Goal: Task Accomplishment & Management: Complete application form

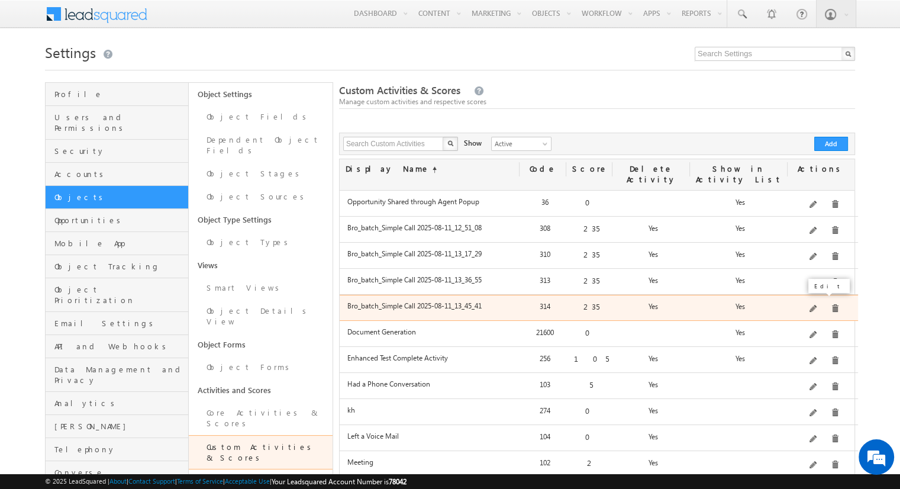
click at [815, 305] on span at bounding box center [814, 309] width 9 height 9
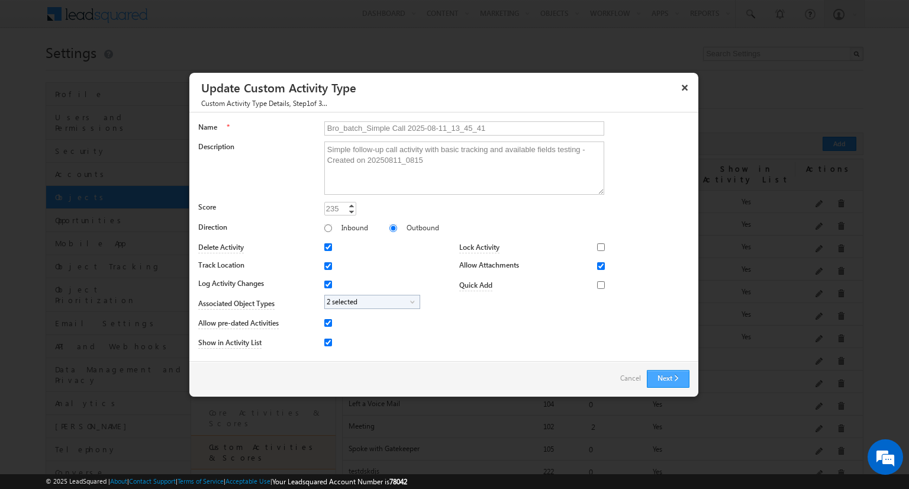
click at [663, 374] on button "Next" at bounding box center [668, 379] width 43 height 18
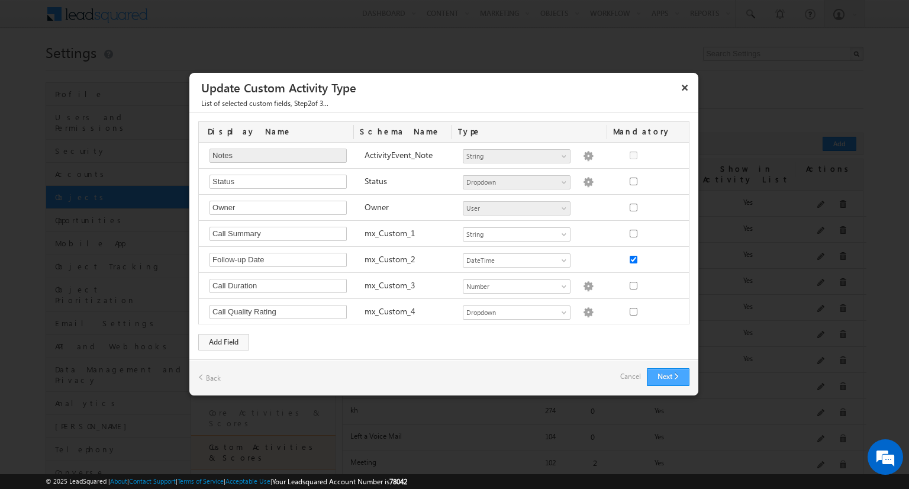
click at [663, 368] on button "Next" at bounding box center [668, 377] width 43 height 18
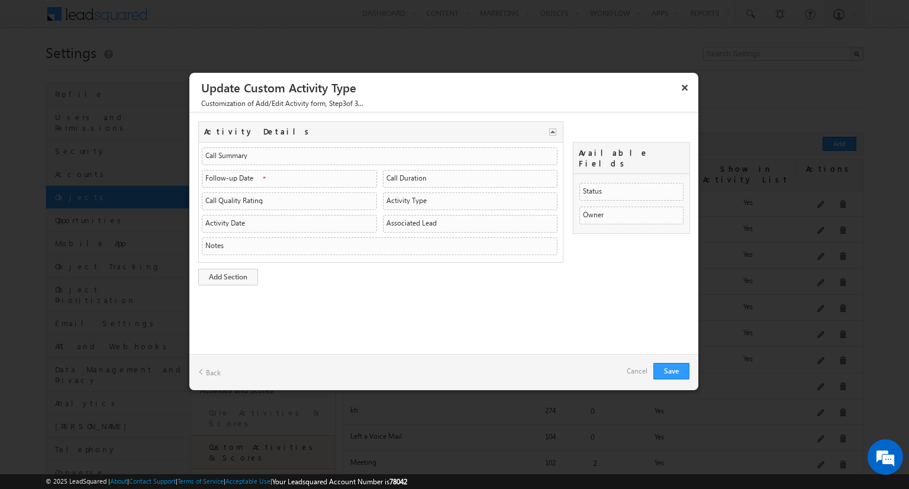
click at [198, 372] on link "Back" at bounding box center [209, 372] width 22 height 18
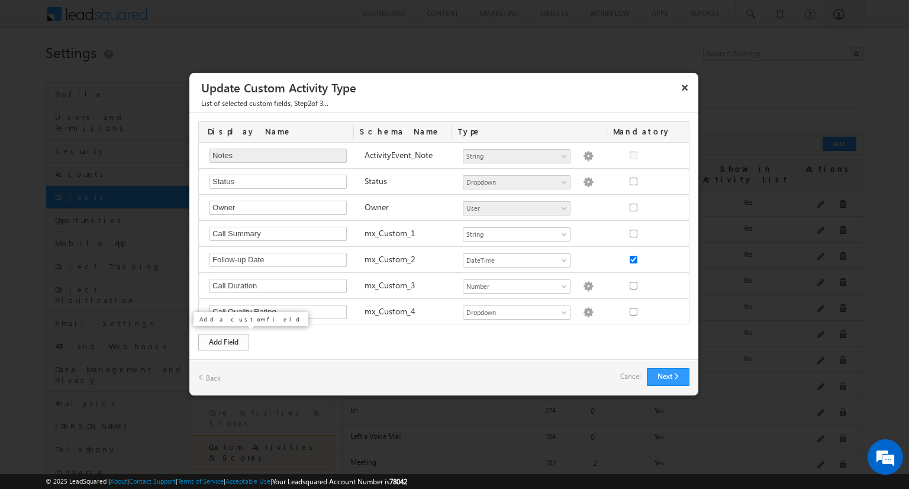
click at [234, 339] on div "Add Field" at bounding box center [223, 342] width 51 height 17
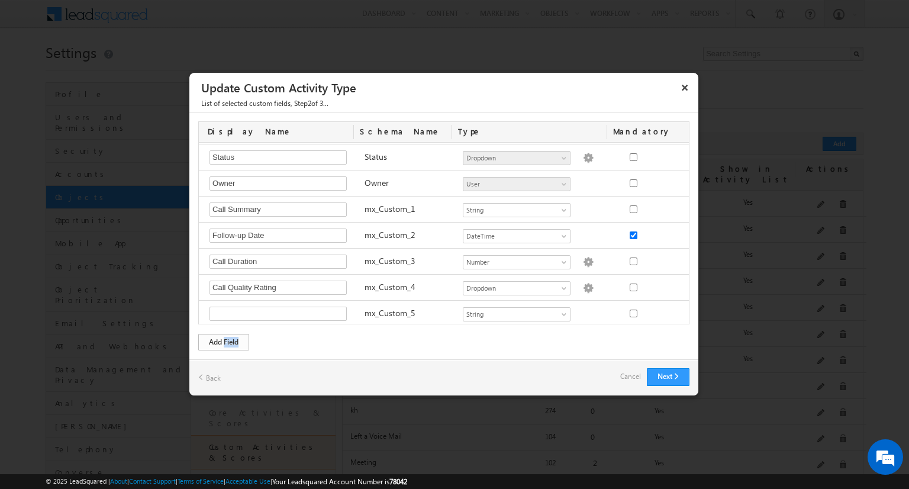
click at [234, 339] on div "Add Field" at bounding box center [223, 342] width 51 height 17
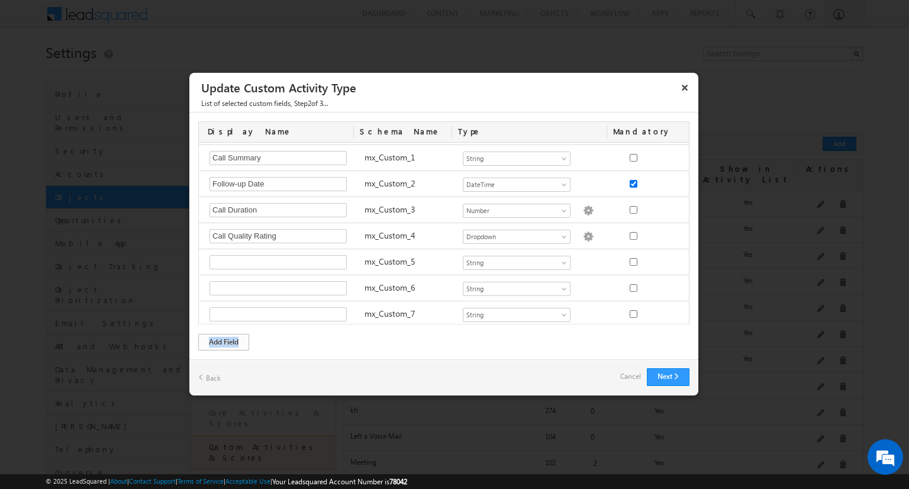
click at [234, 339] on div "Add Field" at bounding box center [223, 342] width 51 height 17
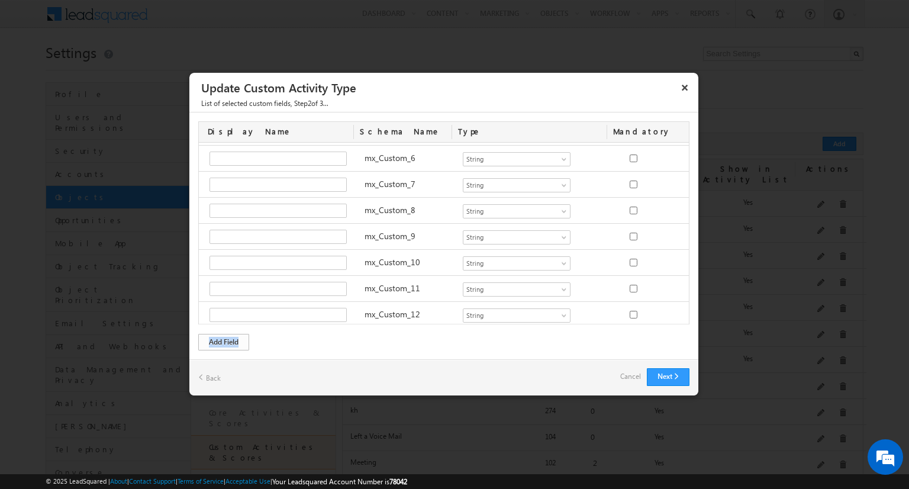
click at [234, 339] on div "Add Field" at bounding box center [223, 342] width 51 height 17
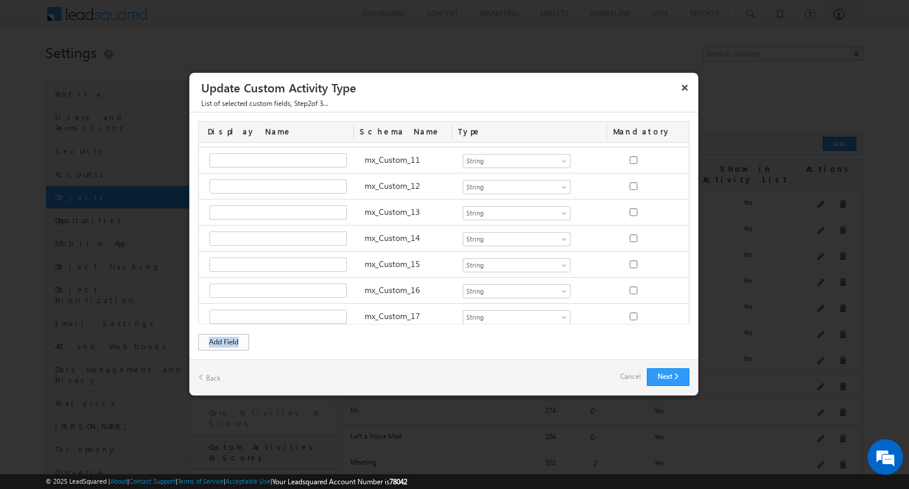
click at [234, 339] on div "Add Field" at bounding box center [223, 342] width 51 height 17
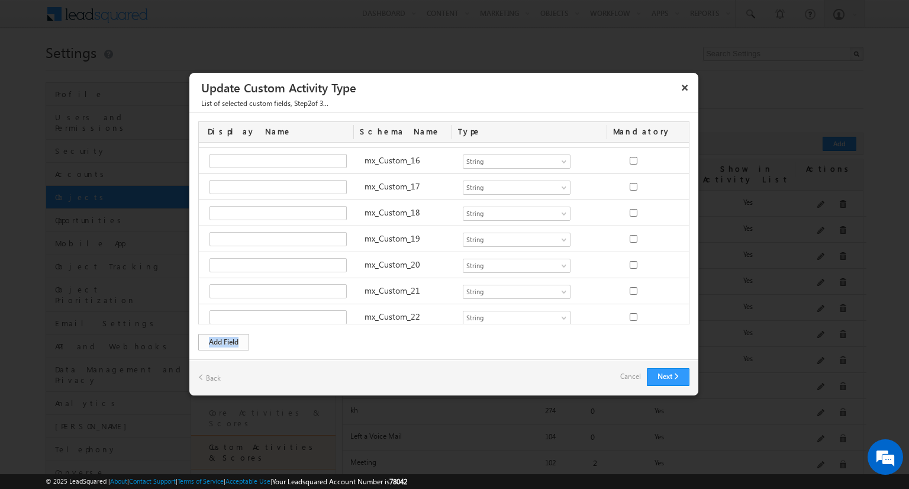
click at [234, 339] on div "Add Field" at bounding box center [223, 342] width 51 height 17
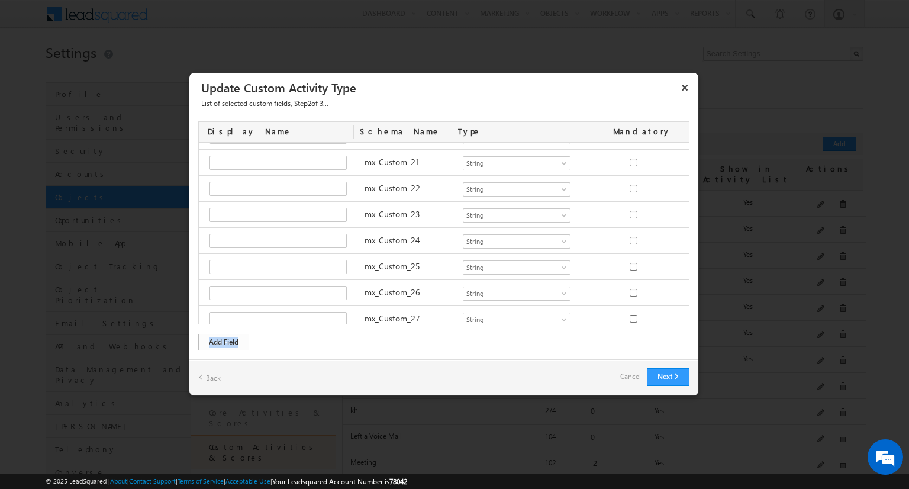
click at [234, 339] on div "Add Field" at bounding box center [223, 342] width 51 height 17
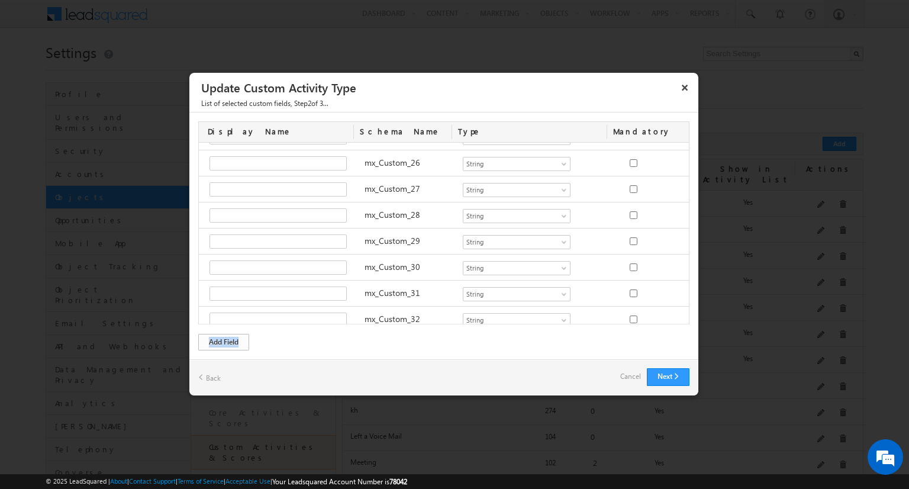
click at [234, 339] on div "Add Field" at bounding box center [223, 342] width 51 height 17
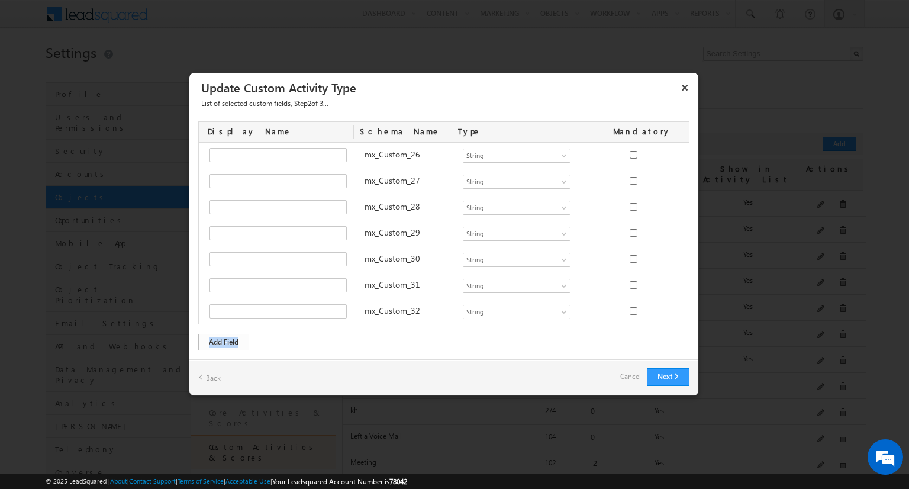
click at [234, 339] on div "Add Field" at bounding box center [223, 342] width 51 height 17
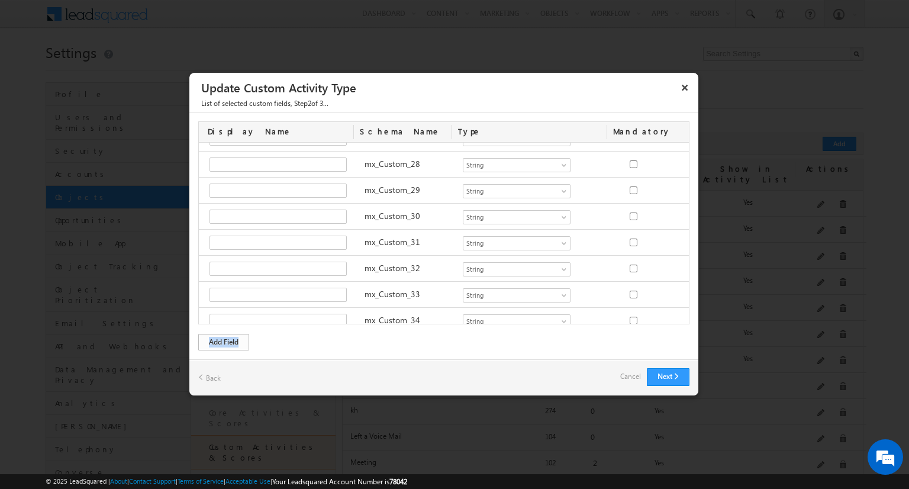
click at [234, 339] on div "Add Field" at bounding box center [223, 342] width 51 height 17
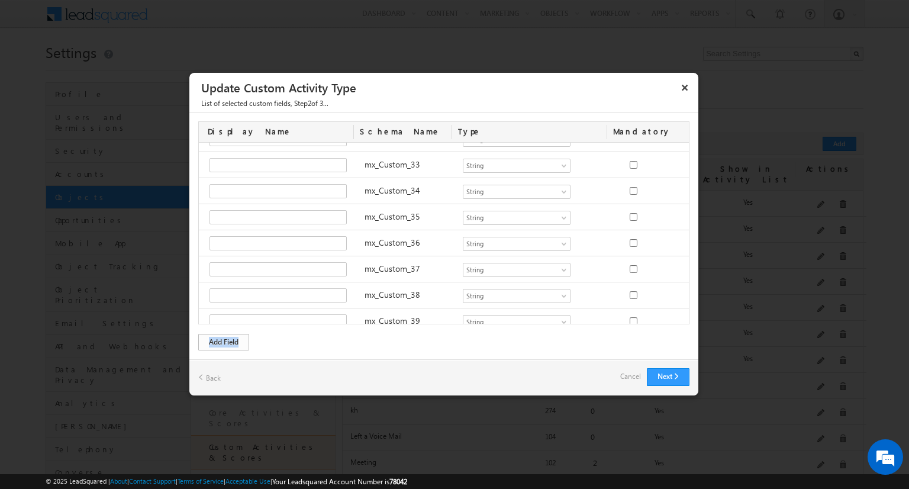
click at [234, 339] on div "Add Field" at bounding box center [223, 342] width 51 height 17
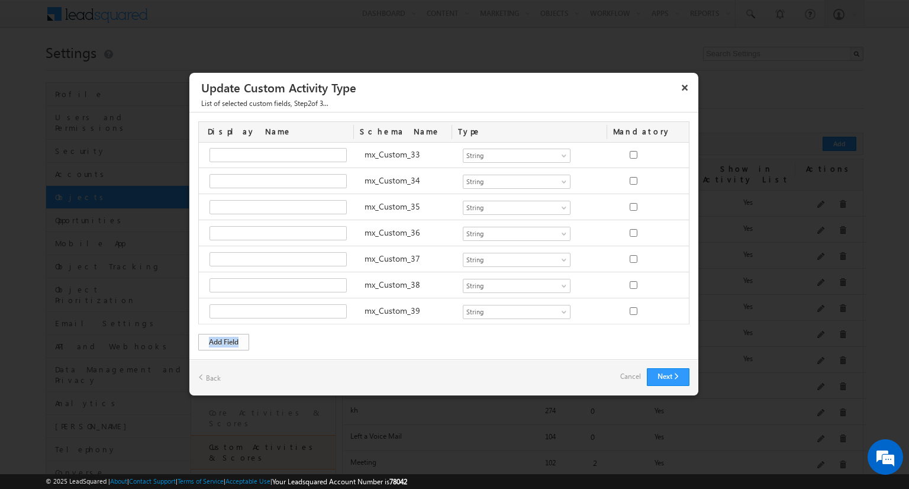
click at [234, 339] on div "Add Field" at bounding box center [223, 342] width 51 height 17
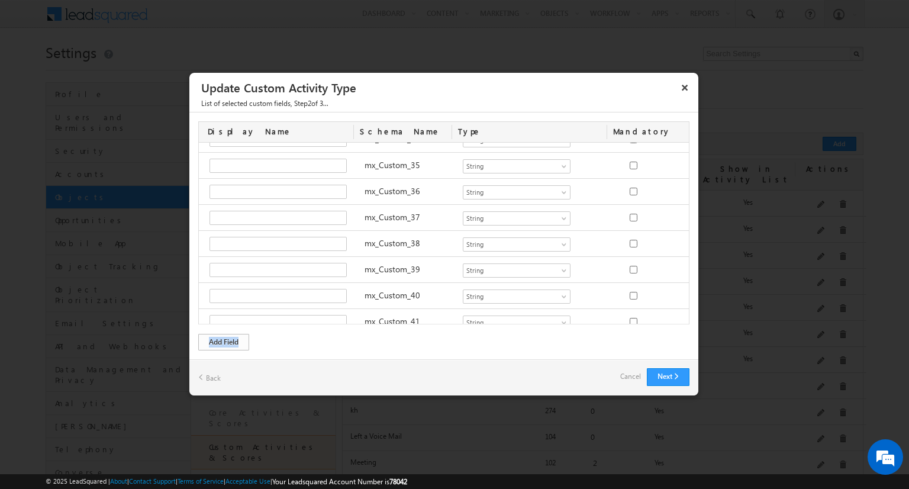
click at [234, 339] on div "Add Field" at bounding box center [223, 342] width 51 height 17
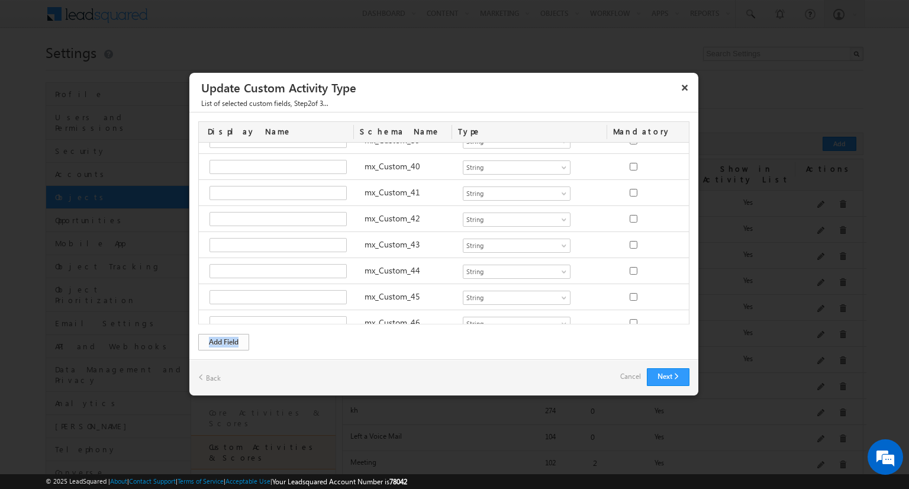
click at [234, 339] on div "Add Field" at bounding box center [223, 342] width 51 height 17
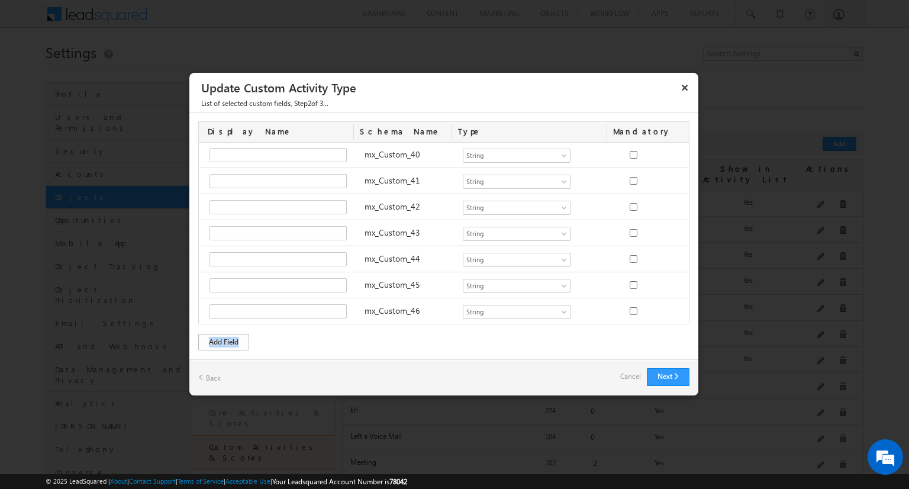
click at [234, 339] on div "Add Field" at bounding box center [223, 342] width 51 height 17
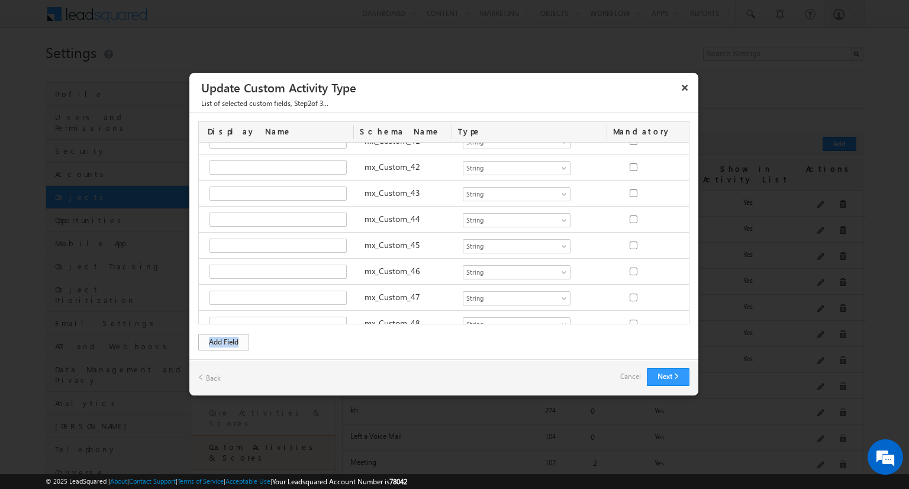
click at [234, 339] on div "Add Field" at bounding box center [223, 342] width 51 height 17
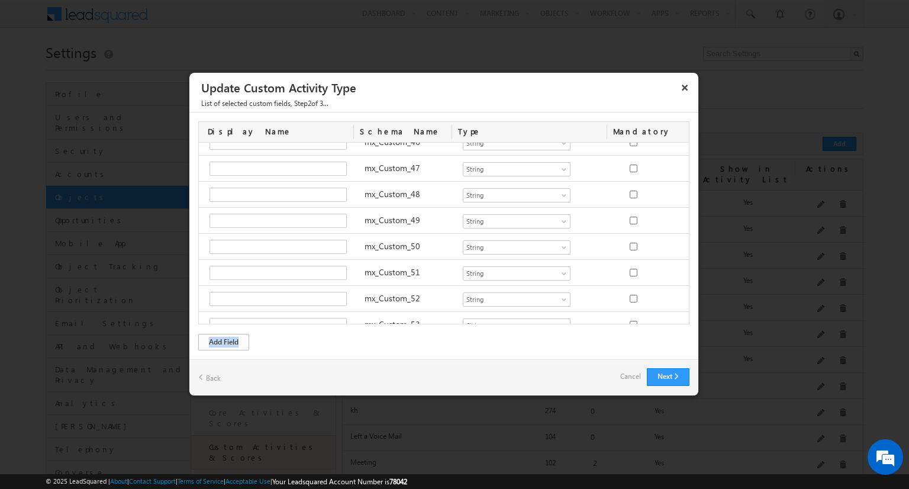
click at [234, 339] on div "Add Field" at bounding box center [223, 342] width 51 height 17
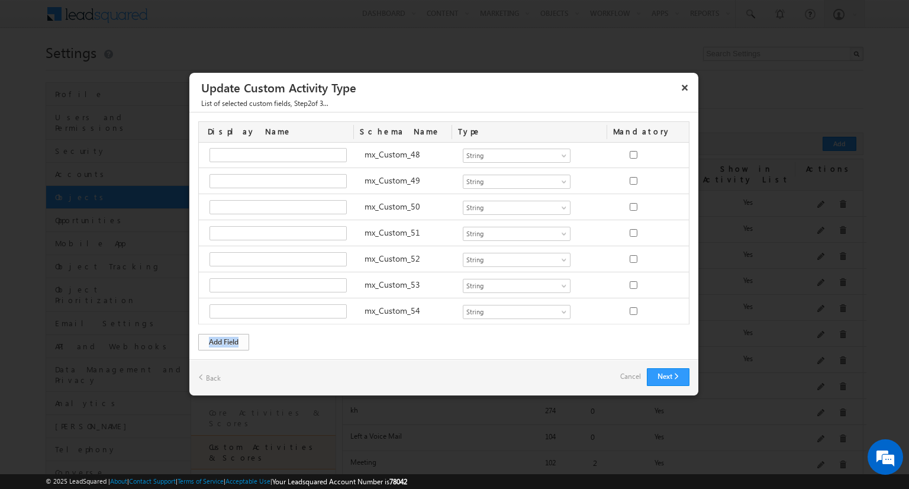
click at [234, 339] on div "Add Field" at bounding box center [223, 342] width 51 height 17
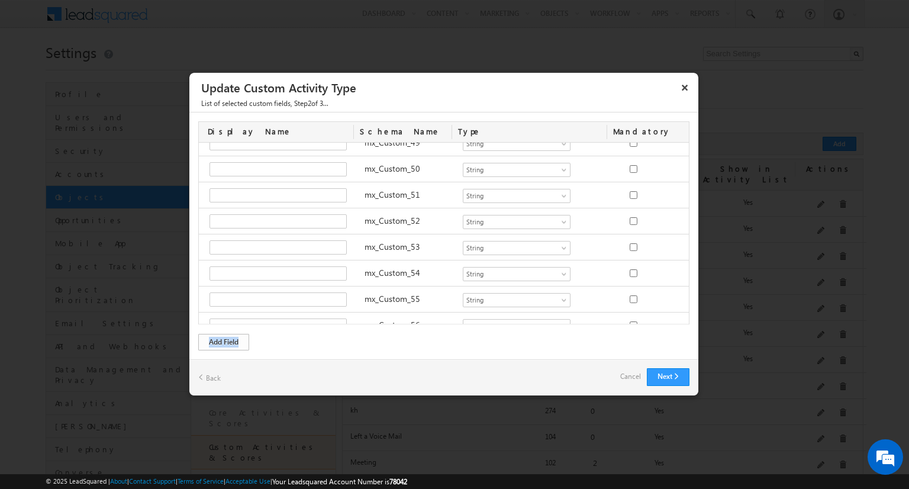
click at [234, 339] on div "Add Field" at bounding box center [223, 342] width 51 height 17
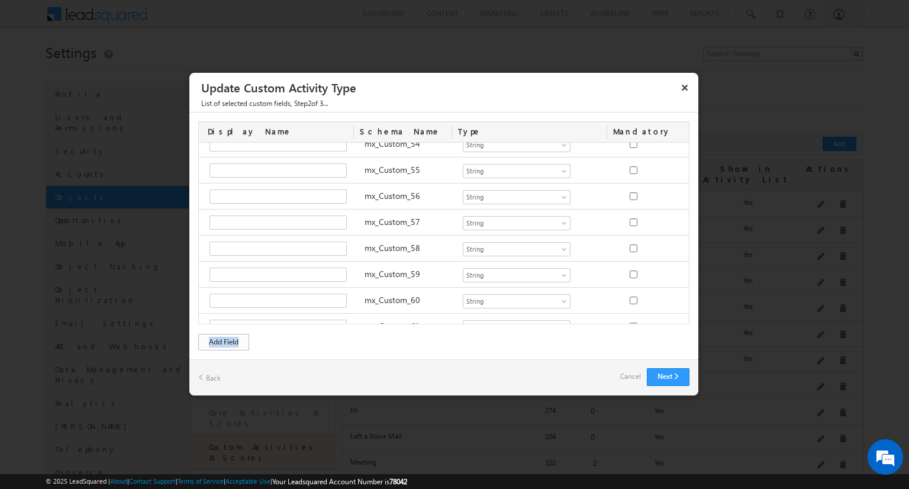
click at [234, 339] on div "Add Field" at bounding box center [223, 342] width 51 height 17
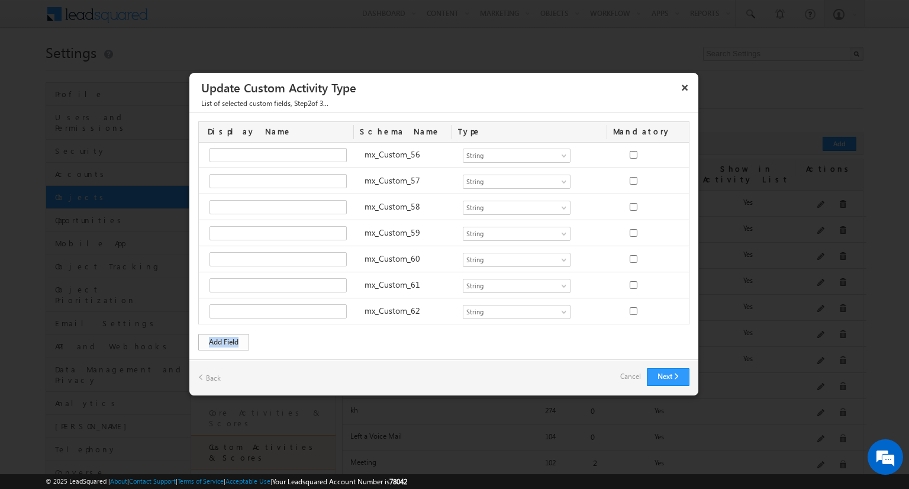
click at [234, 339] on div "Add Field" at bounding box center [223, 342] width 51 height 17
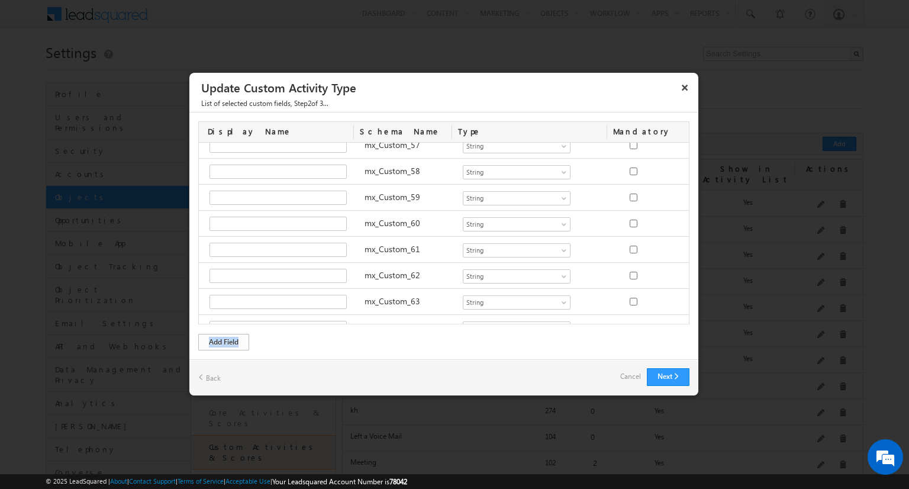
click at [234, 339] on div "Add Field" at bounding box center [223, 342] width 51 height 17
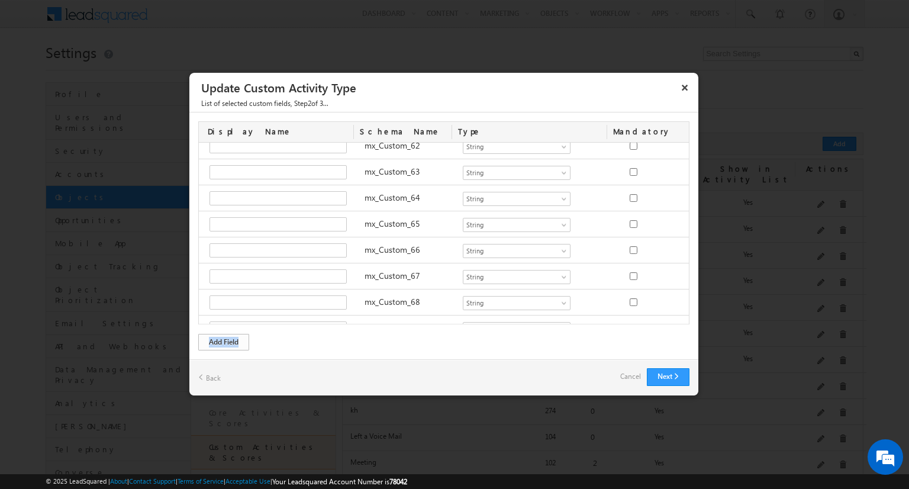
click at [234, 339] on div "Add Field" at bounding box center [223, 342] width 51 height 17
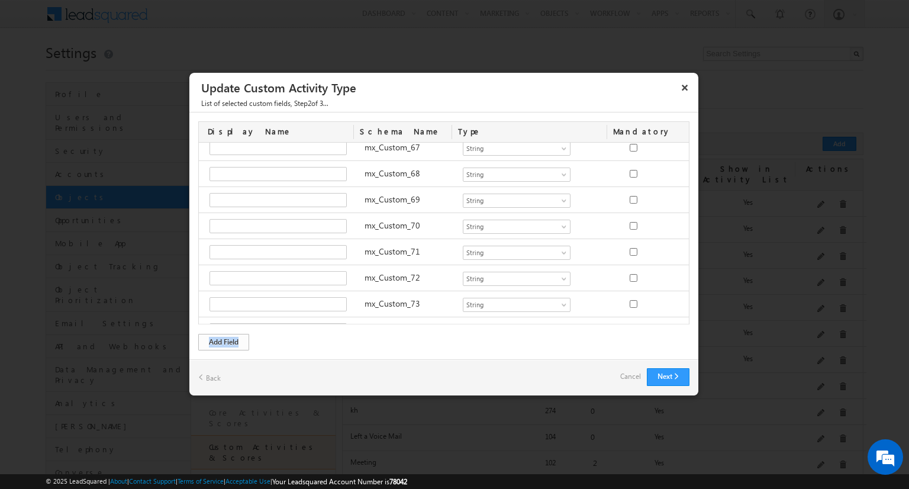
click at [234, 339] on div "Add Field" at bounding box center [223, 342] width 51 height 17
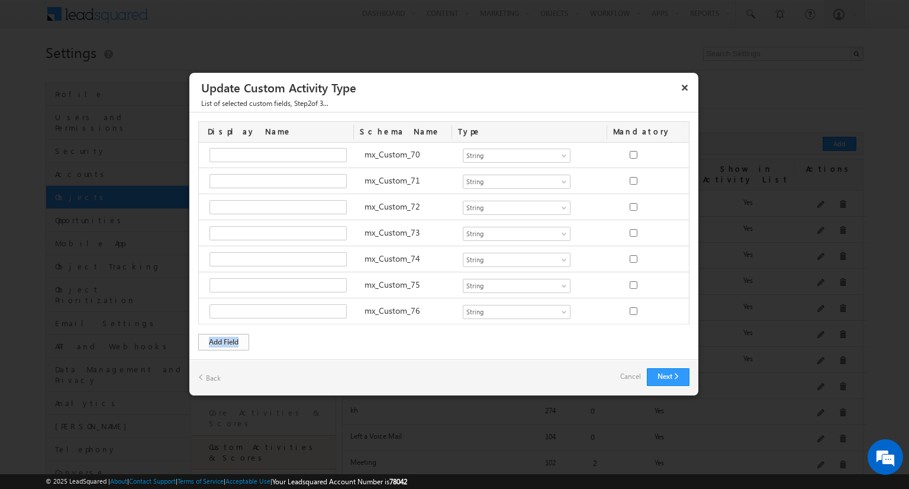
click at [234, 339] on div "Add Field" at bounding box center [223, 342] width 51 height 17
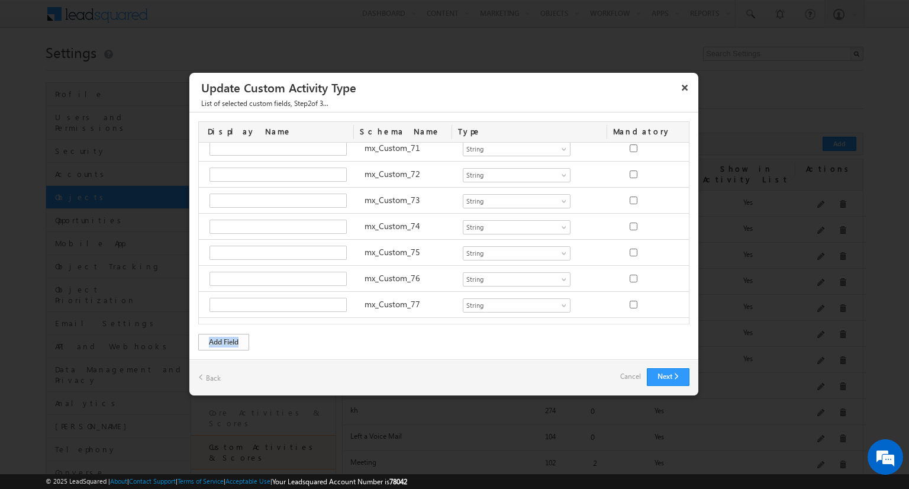
click at [234, 339] on div "Add Field" at bounding box center [223, 342] width 51 height 17
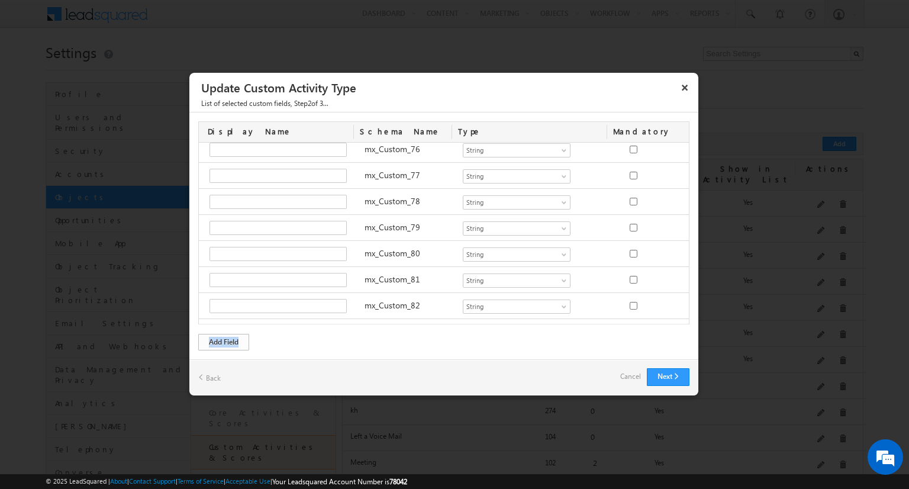
click at [234, 339] on div "Add Field" at bounding box center [223, 342] width 51 height 17
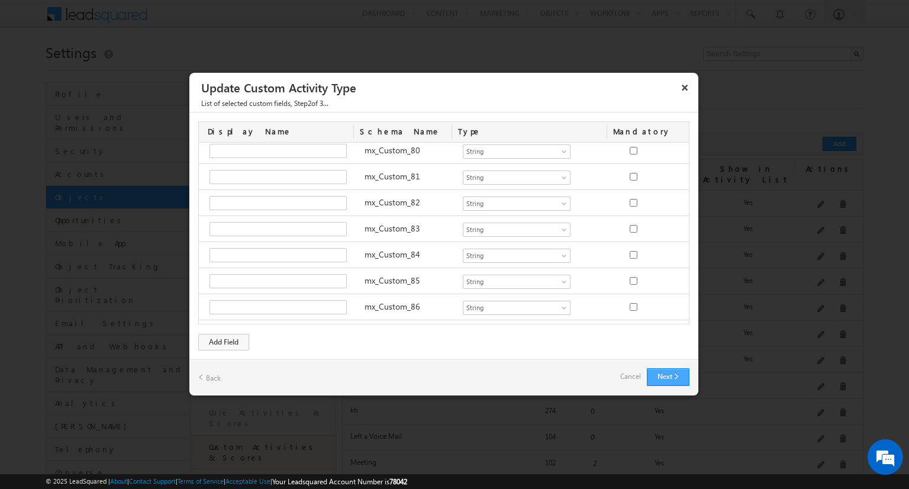
click at [654, 370] on button "Next" at bounding box center [668, 377] width 43 height 18
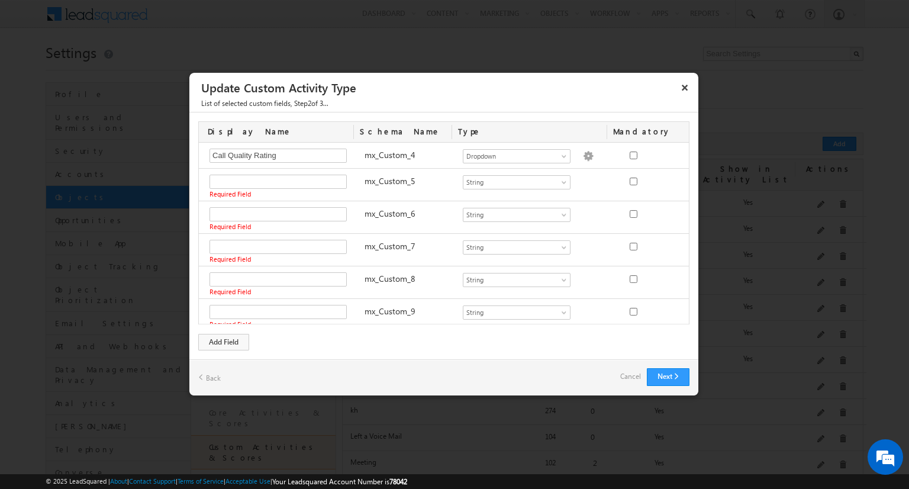
scroll to position [134, 0]
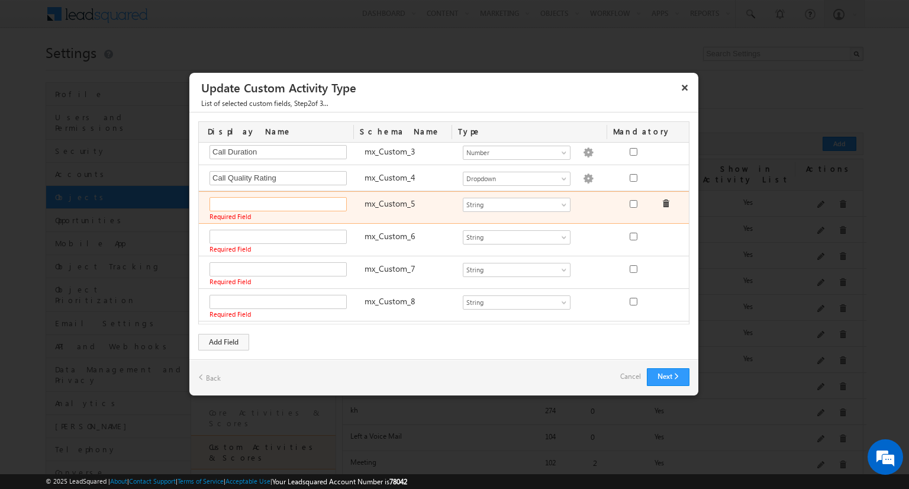
click at [230, 197] on input "text" at bounding box center [278, 204] width 137 height 14
click at [230, 197] on input "11" at bounding box center [278, 204] width 137 height 14
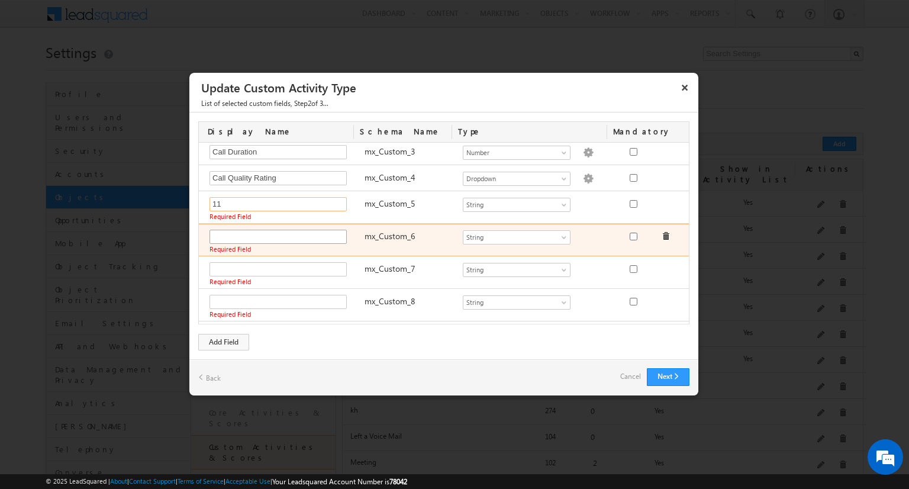
type input "11"
click at [227, 230] on input "text" at bounding box center [278, 237] width 137 height 14
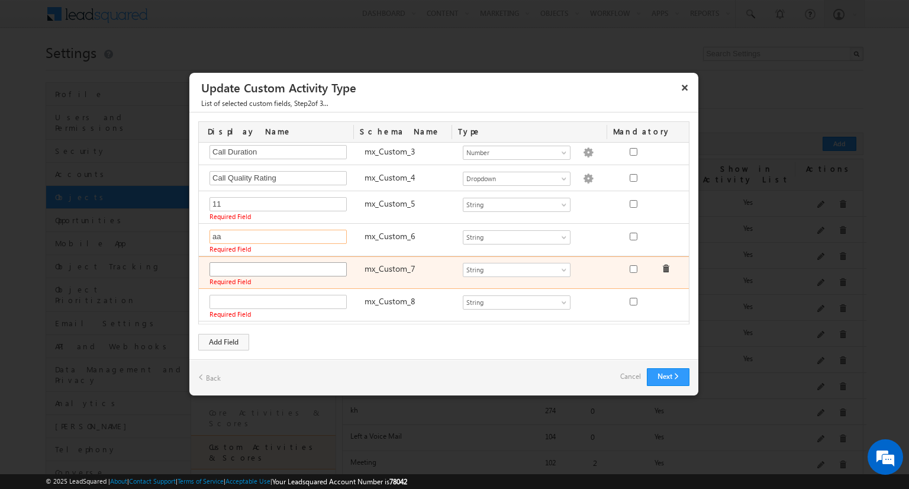
type input "aa"
click at [223, 263] on input "a" at bounding box center [278, 269] width 137 height 14
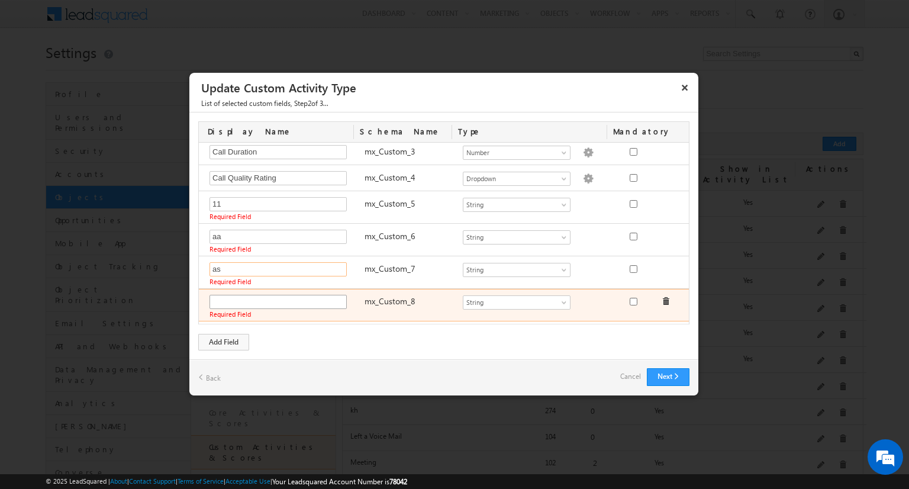
type input "as"
click at [222, 297] on input "a" at bounding box center [278, 302] width 137 height 14
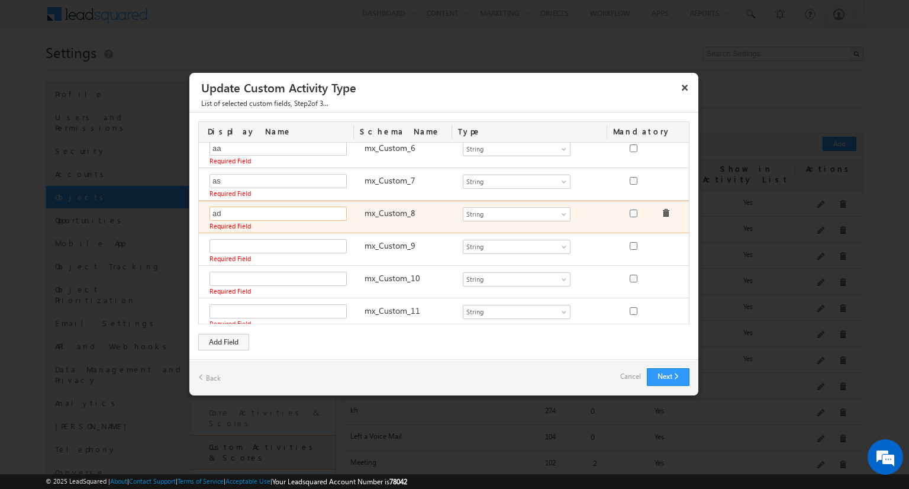
scroll to position [223, 0]
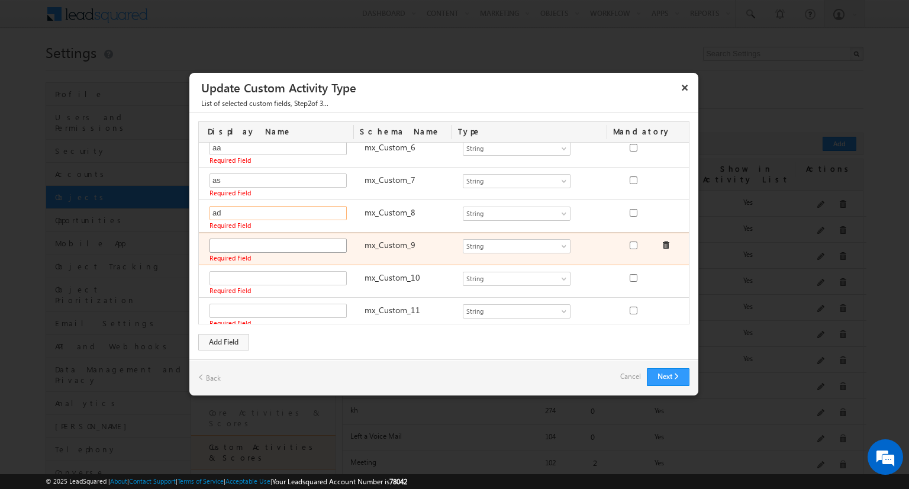
type input "ad"
click at [237, 242] on input "a" at bounding box center [278, 246] width 137 height 14
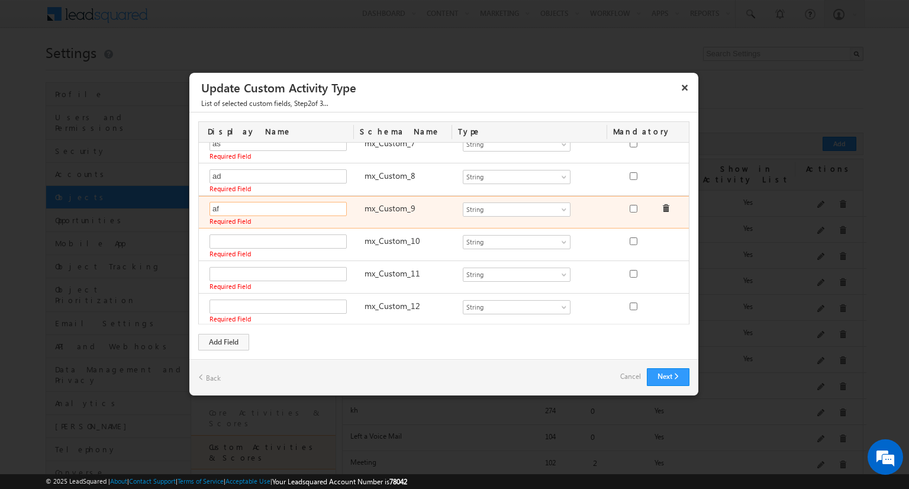
type input "af"
click at [237, 242] on input "text" at bounding box center [278, 241] width 137 height 14
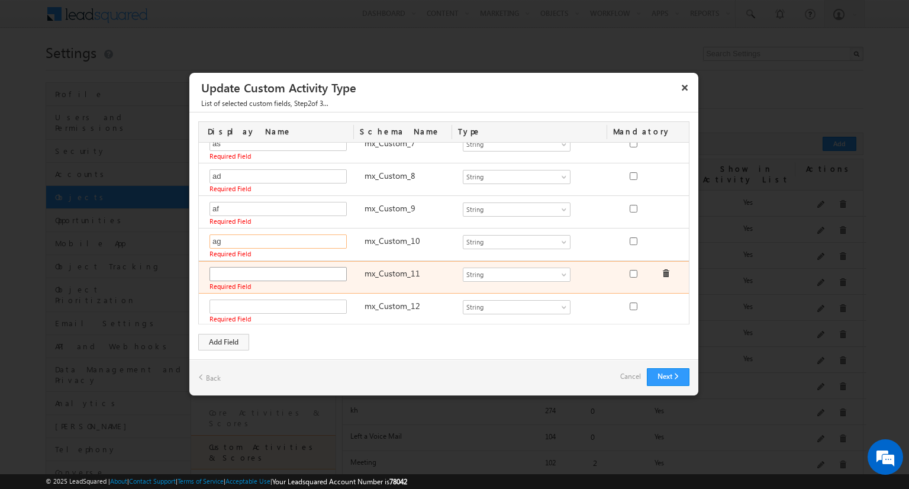
type input "ag"
click at [234, 267] on input "a" at bounding box center [278, 274] width 137 height 14
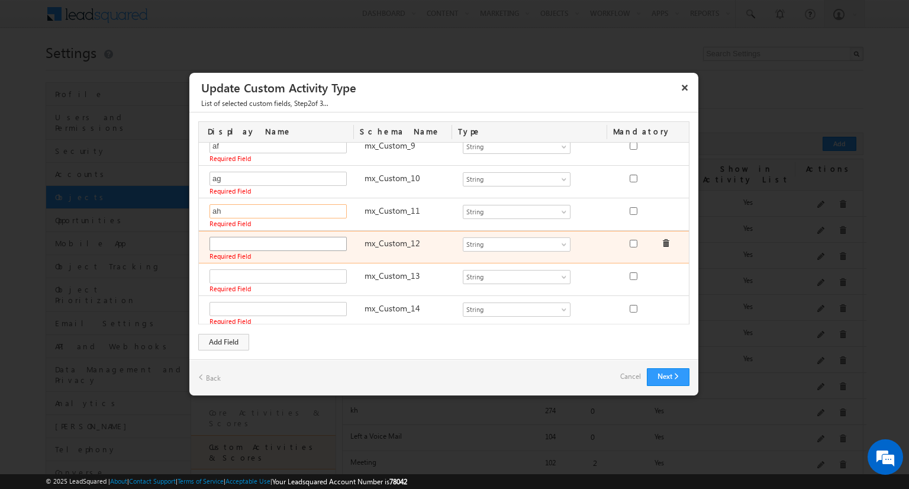
type input "ah"
click at [237, 240] on input "text" at bounding box center [278, 244] width 137 height 14
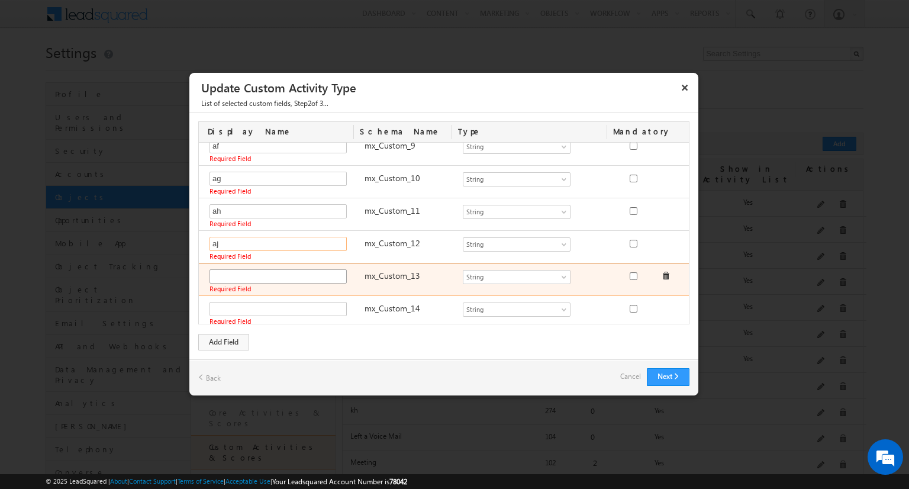
type input "aj"
click at [237, 273] on input "a" at bounding box center [278, 276] width 137 height 14
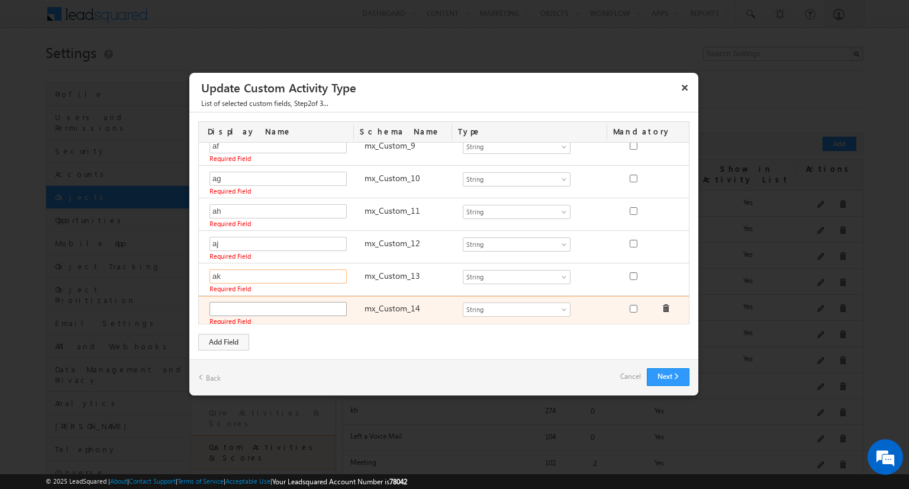
type input "ak"
click at [243, 304] on input "text" at bounding box center [278, 309] width 137 height 14
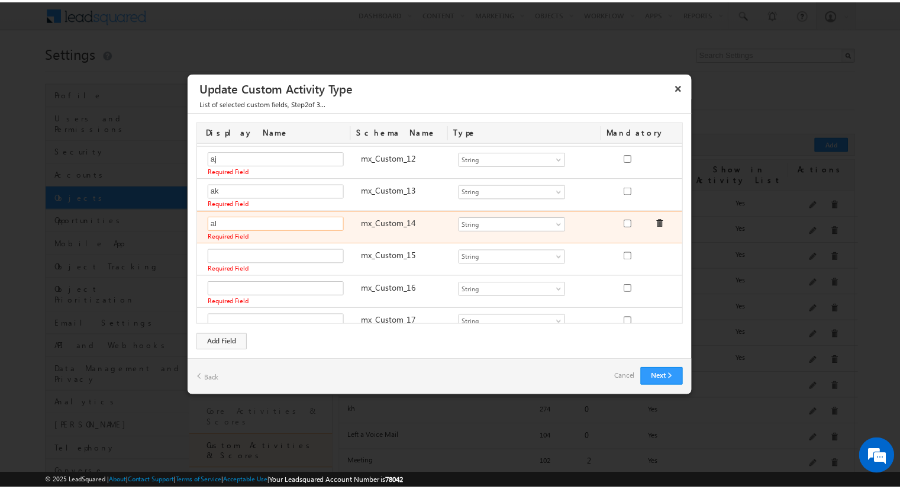
scroll to position [407, 0]
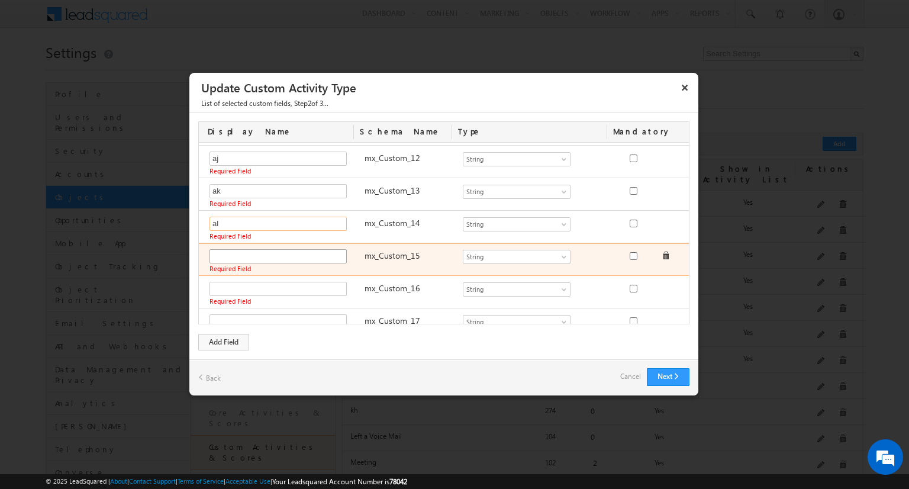
type input "al"
click at [253, 251] on input "text" at bounding box center [278, 256] width 137 height 14
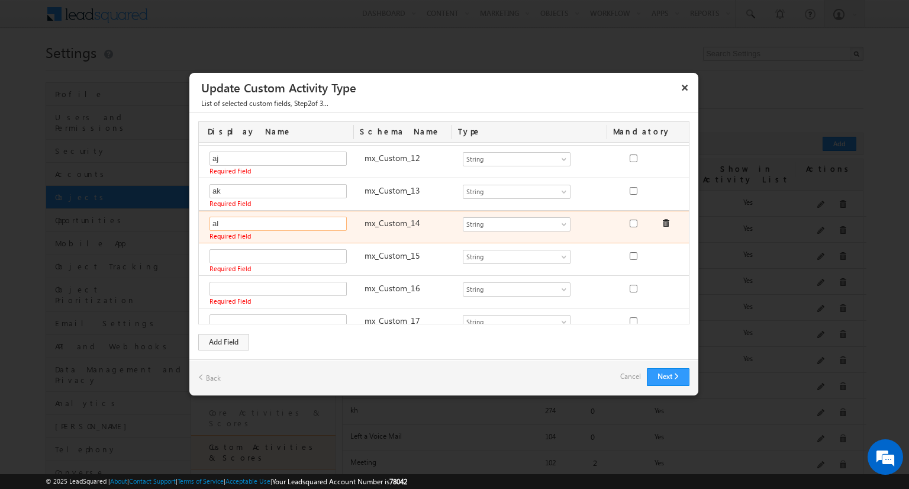
click at [256, 217] on input "al" at bounding box center [278, 224] width 137 height 14
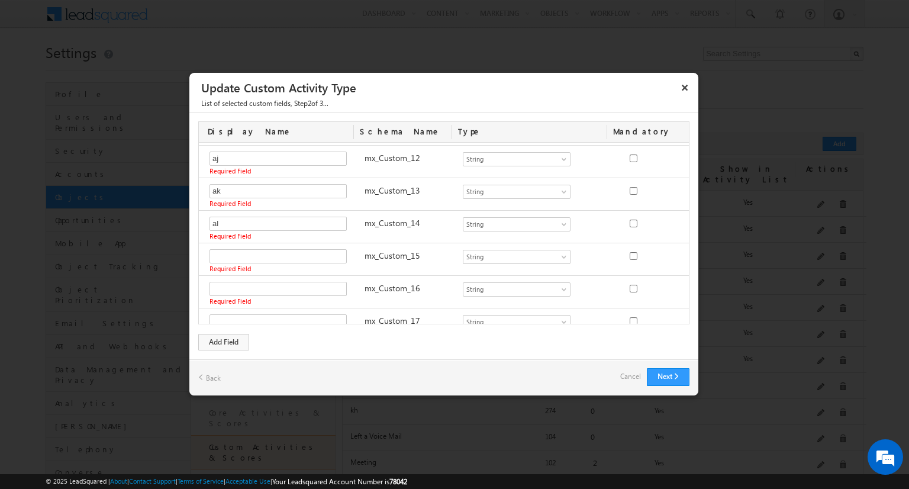
click at [632, 374] on link "Cancel" at bounding box center [630, 376] width 21 height 17
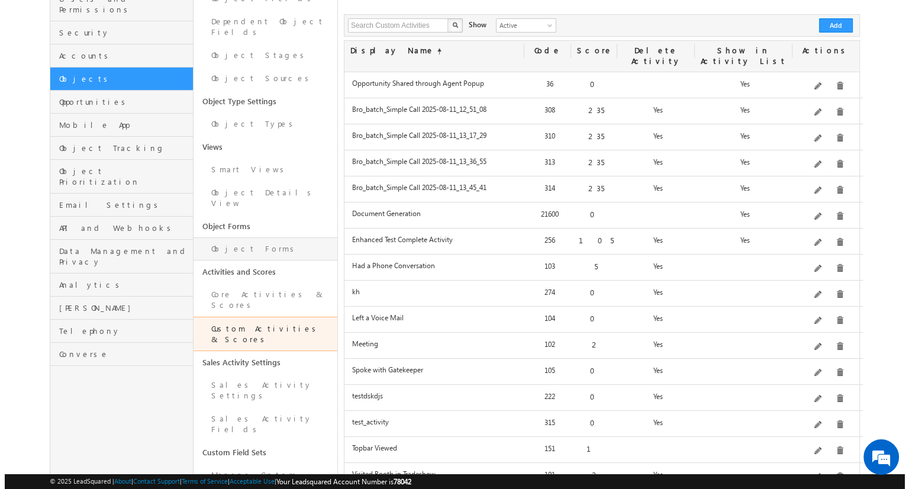
scroll to position [0, 0]
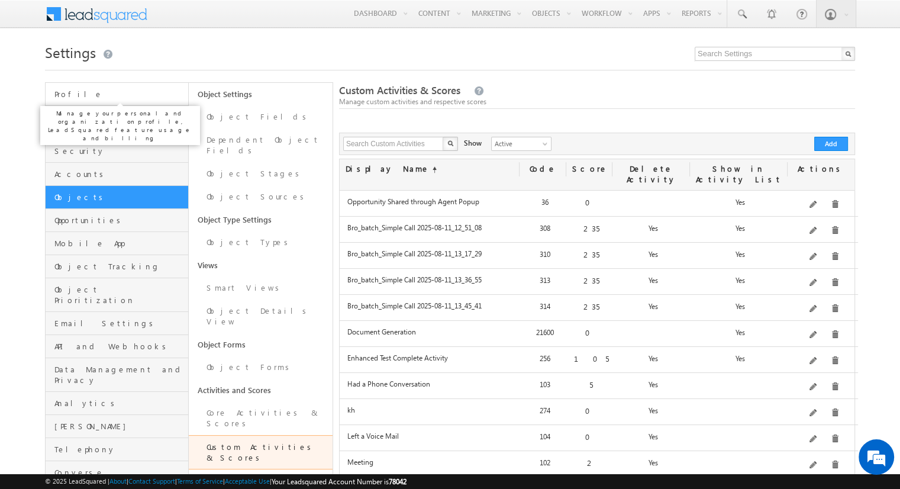
click at [123, 94] on span "Profile" at bounding box center [119, 94] width 131 height 11
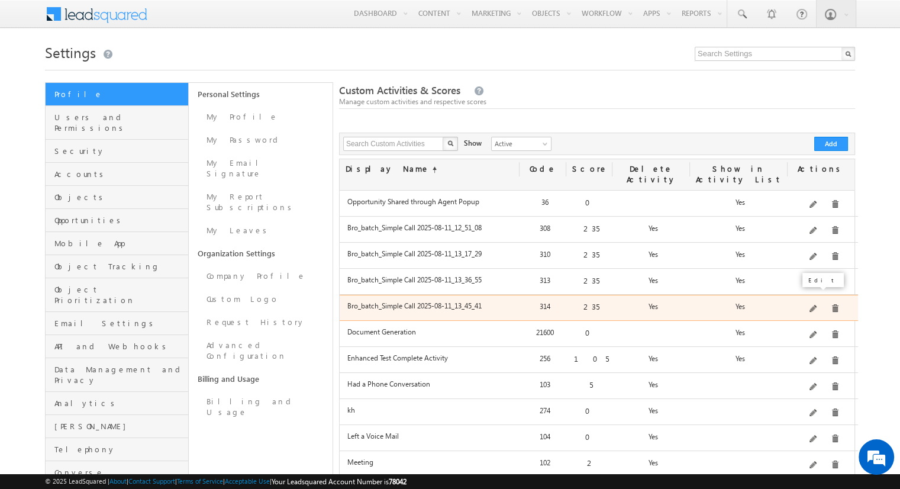
click at [817, 305] on span at bounding box center [814, 309] width 9 height 9
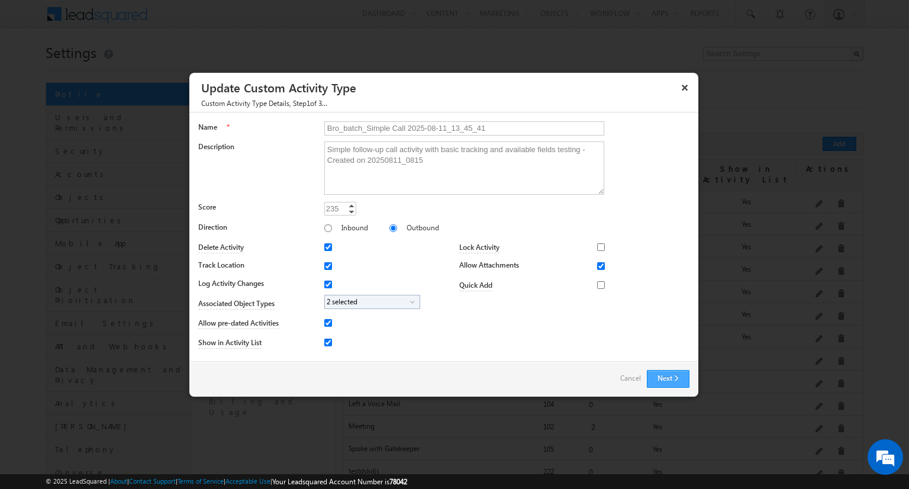
click at [649, 373] on button "Next" at bounding box center [668, 379] width 43 height 18
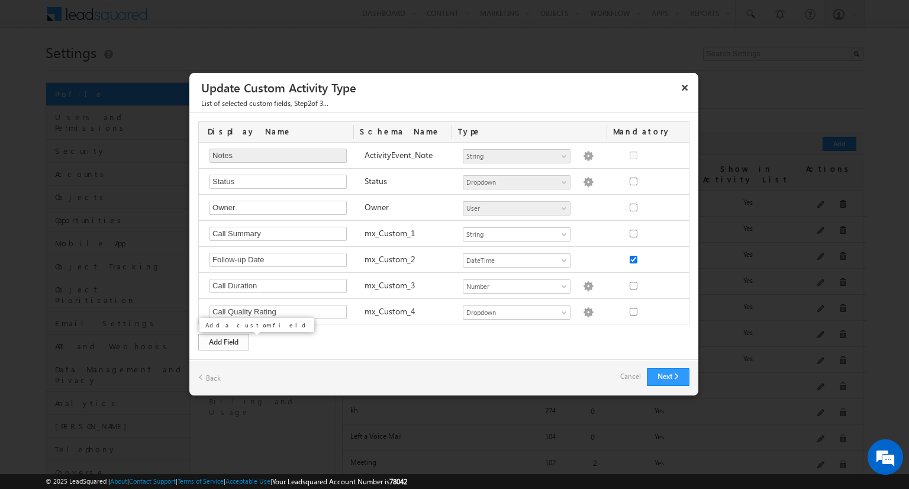
click at [240, 340] on div "Add Field" at bounding box center [223, 342] width 51 height 17
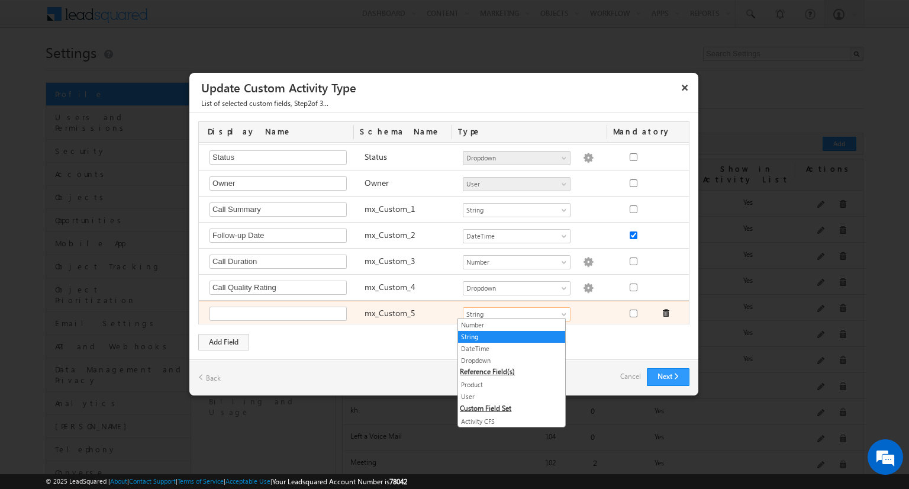
click at [505, 318] on link "String" at bounding box center [517, 314] width 108 height 14
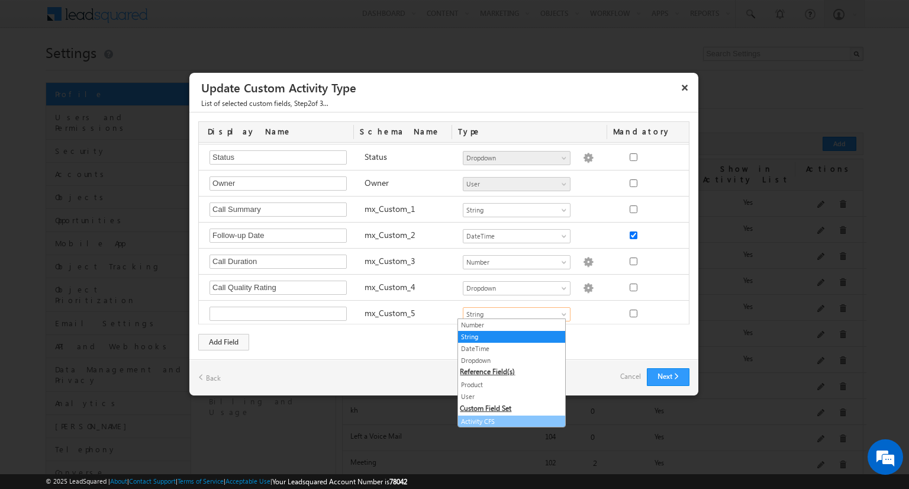
click at [501, 420] on link "Activity CFS" at bounding box center [511, 421] width 107 height 11
click at [581, 323] on div "Display Name Schema Name Type Mandatory Notes Required Field ActivityEvent_Note…" at bounding box center [443, 235] width 509 height 247
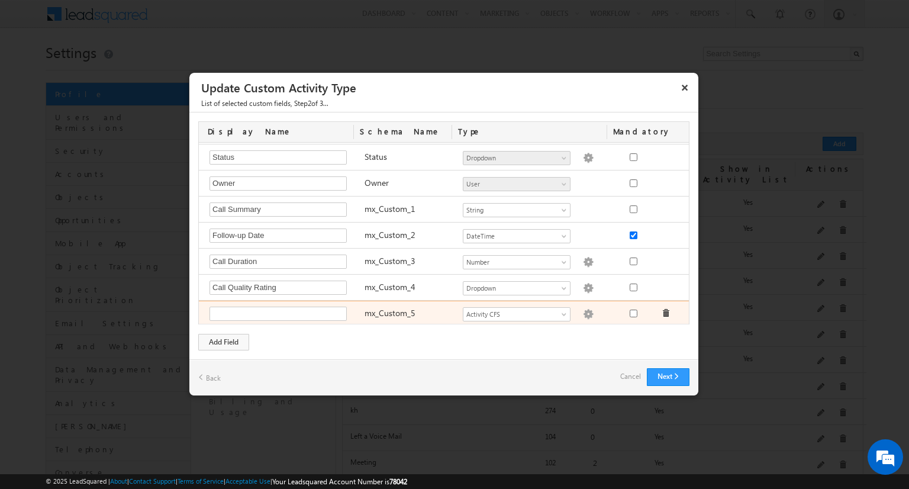
click at [583, 310] on img at bounding box center [588, 314] width 11 height 11
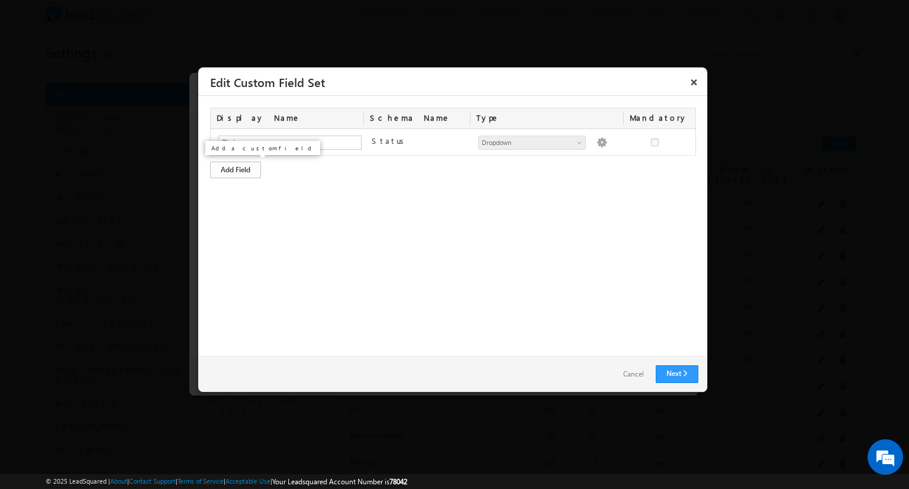
click at [247, 170] on div "Add Field" at bounding box center [235, 170] width 51 height 17
click at [247, 170] on input "text" at bounding box center [289, 169] width 143 height 14
click at [242, 201] on div "Add Field" at bounding box center [235, 196] width 51 height 17
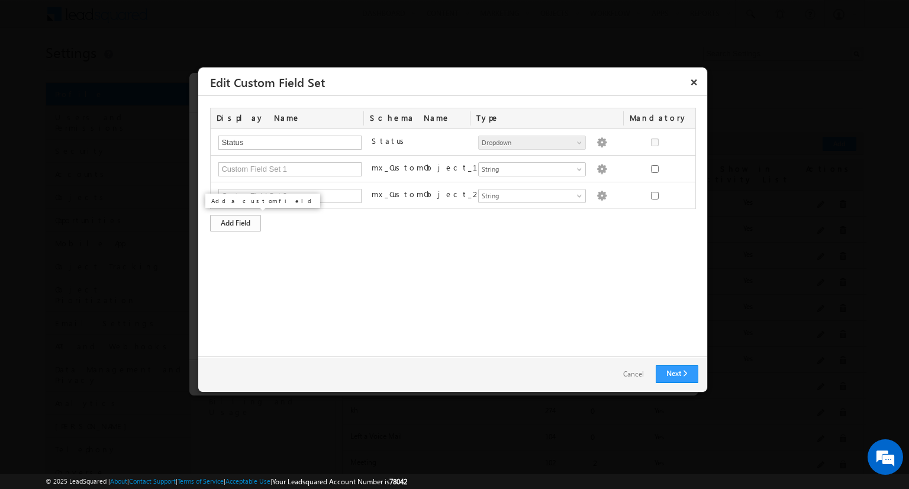
click at [242, 217] on div "Add Field" at bounding box center [235, 223] width 51 height 17
click at [243, 242] on div "Add Field" at bounding box center [235, 250] width 51 height 17
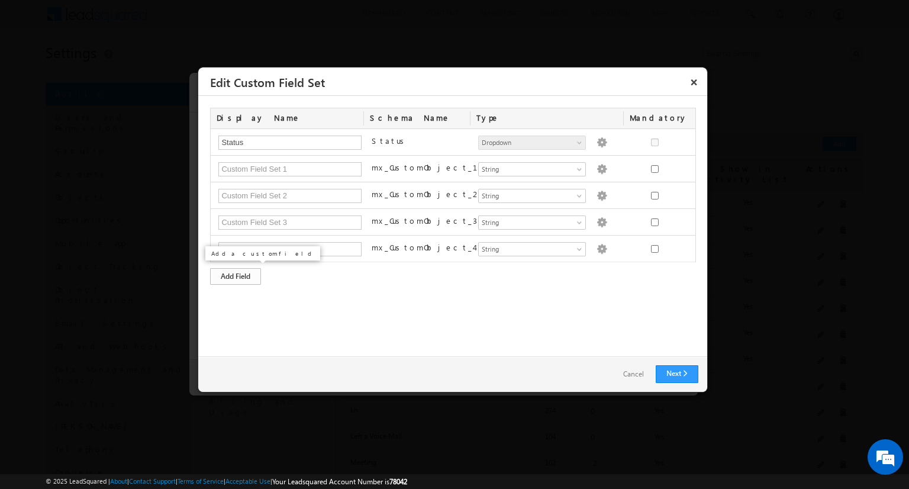
click at [246, 276] on div "Add Field" at bounding box center [235, 276] width 51 height 17
click at [247, 305] on div "Add Field" at bounding box center [235, 303] width 51 height 17
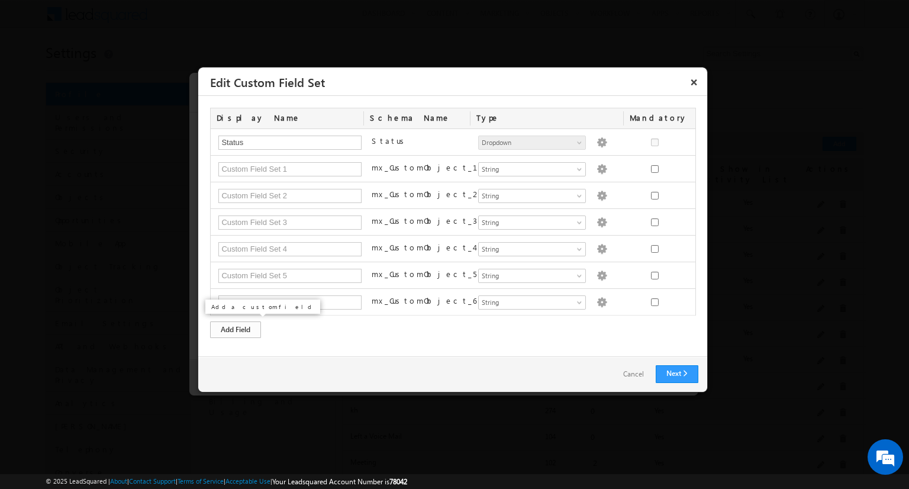
click at [247, 325] on div "Add Field" at bounding box center [235, 329] width 51 height 17
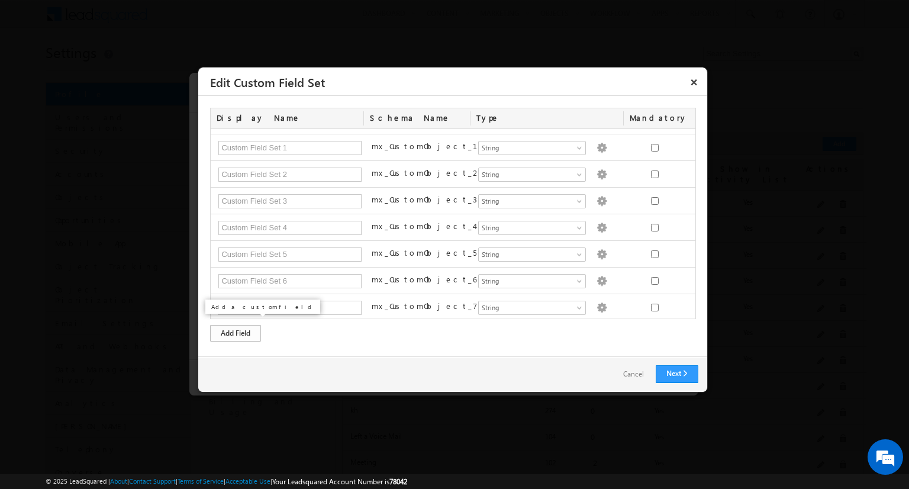
click at [247, 325] on div "Add Field" at bounding box center [235, 333] width 51 height 17
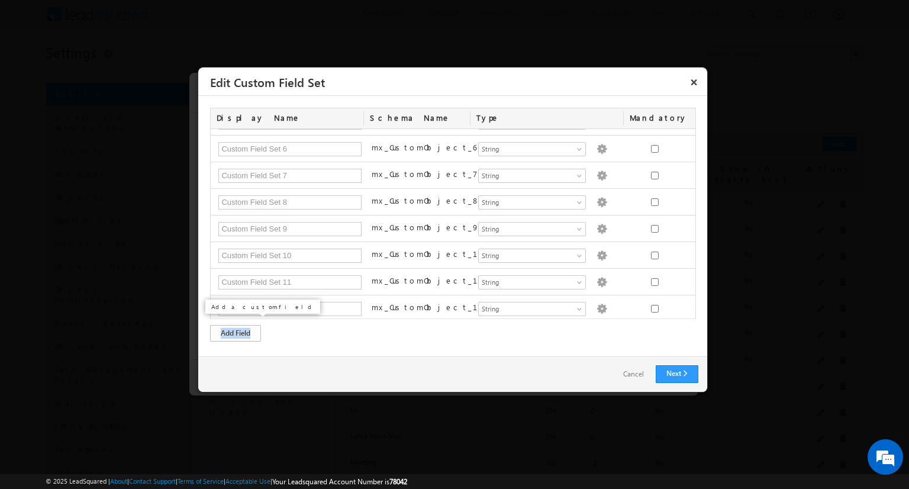
click at [247, 325] on div "Add Field" at bounding box center [235, 333] width 51 height 17
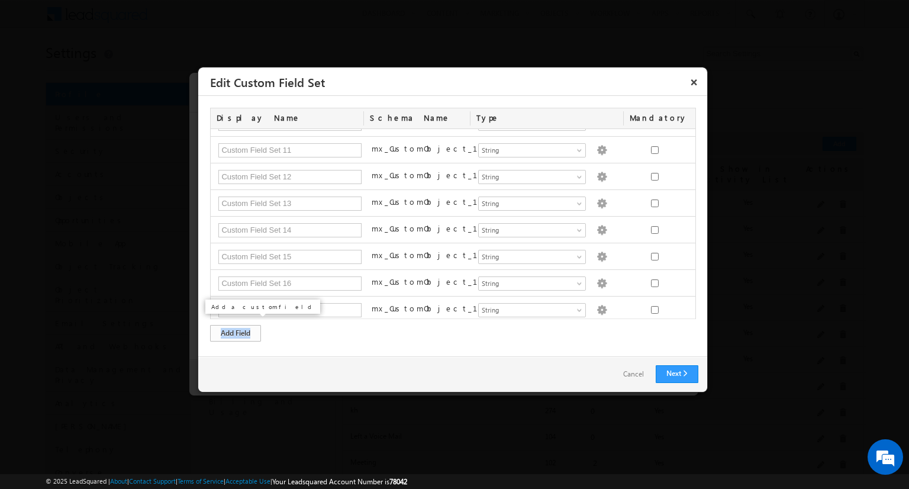
click at [247, 325] on div "Add Field" at bounding box center [235, 333] width 51 height 17
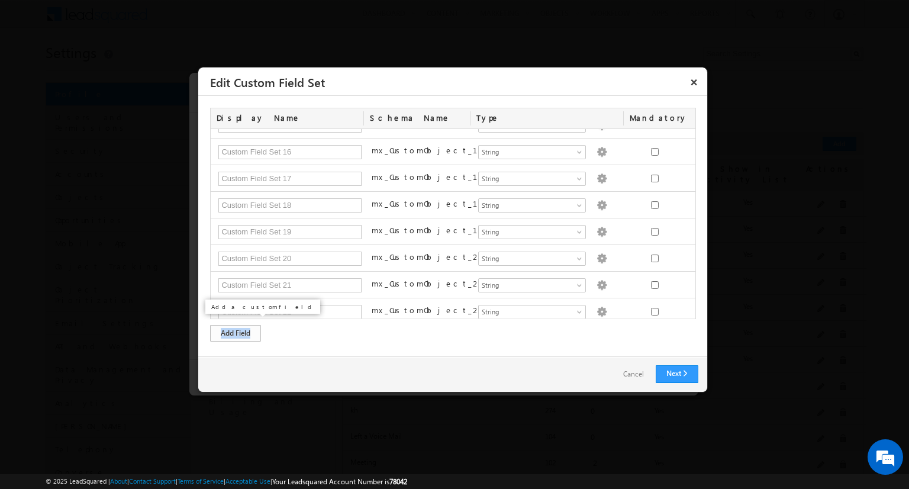
click at [247, 325] on div "Add Field" at bounding box center [235, 333] width 51 height 17
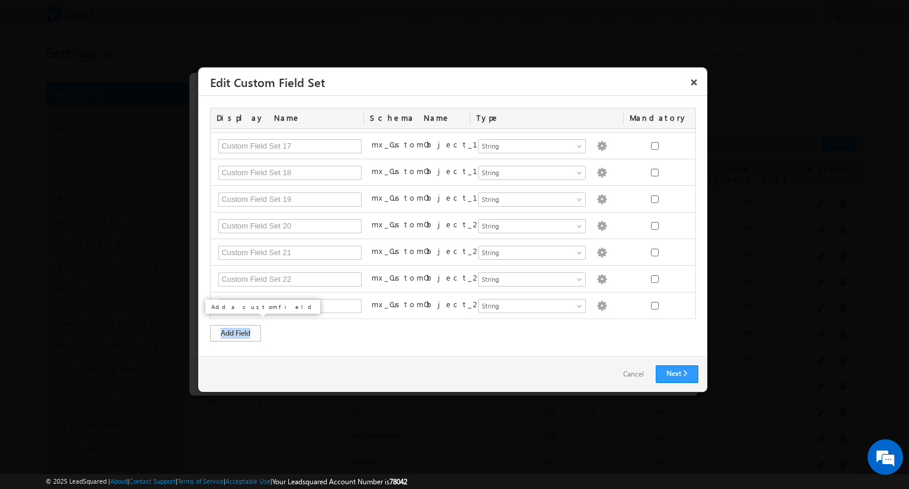
click at [247, 325] on div "Add Field" at bounding box center [235, 333] width 51 height 17
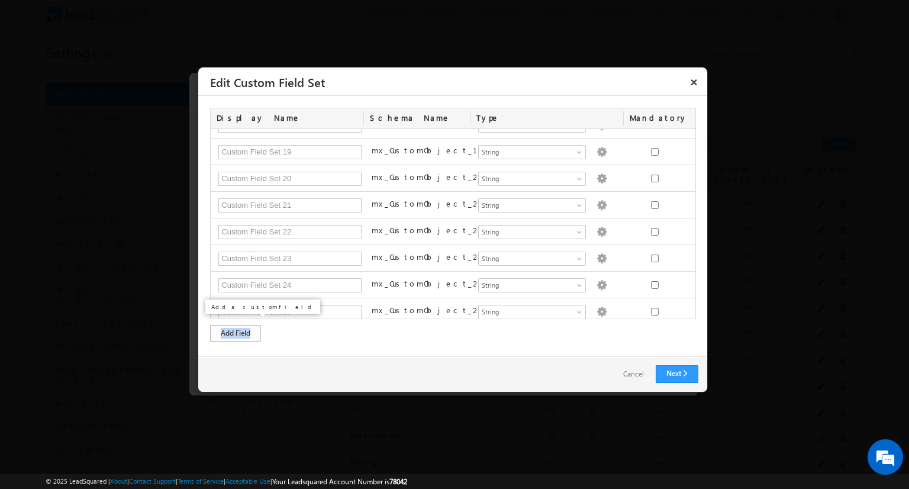
click at [247, 325] on div "Add Field" at bounding box center [235, 333] width 51 height 17
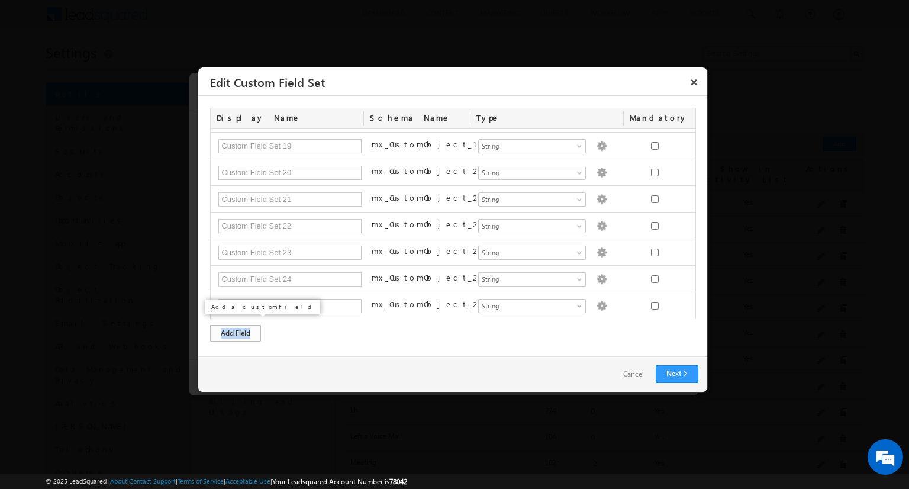
click at [247, 325] on div "Add Field" at bounding box center [235, 333] width 51 height 17
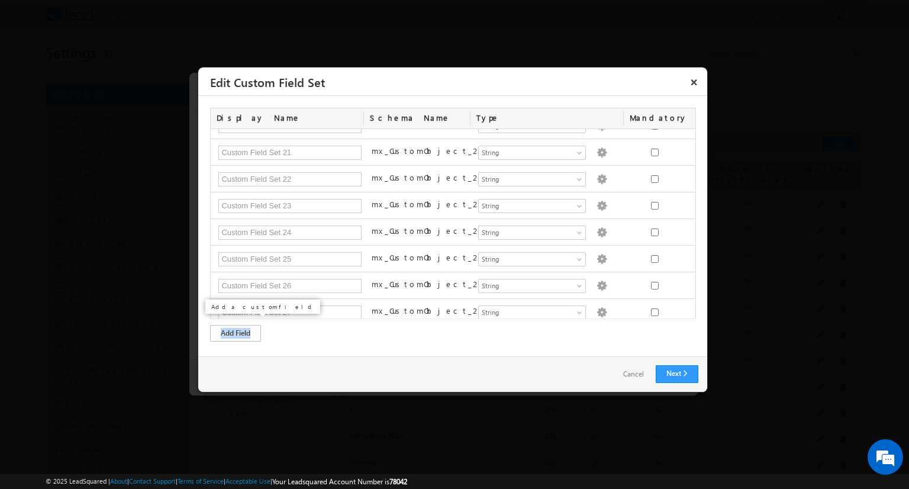
click at [247, 325] on div "Add Field" at bounding box center [235, 333] width 51 height 17
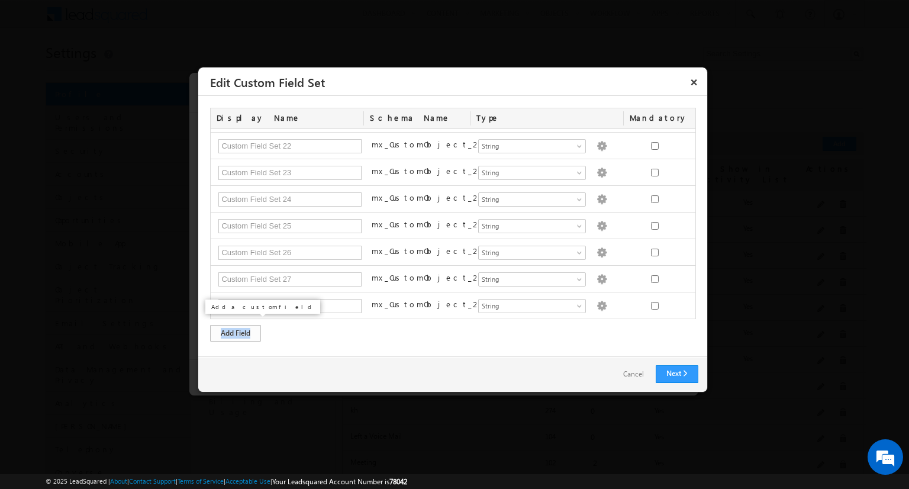
click at [247, 325] on div "Add Field" at bounding box center [235, 333] width 51 height 17
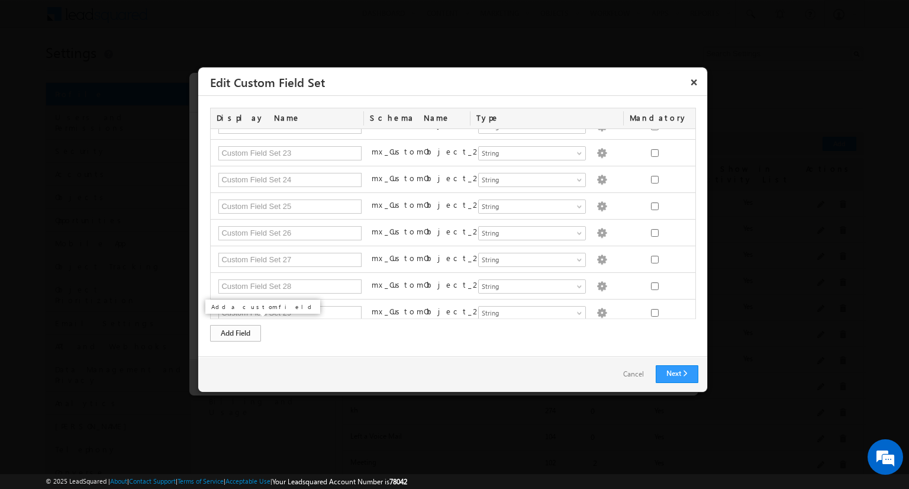
scroll to position [628, 0]
click at [247, 325] on div "Add Field" at bounding box center [235, 333] width 51 height 17
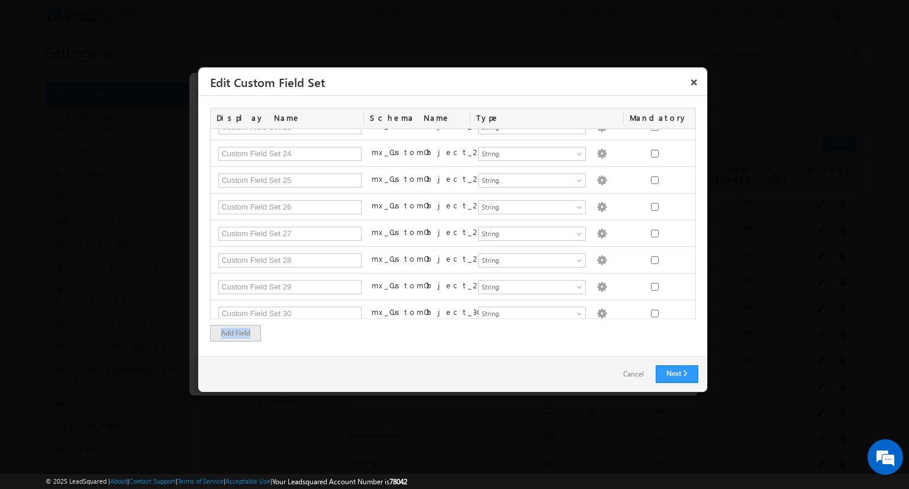
click at [247, 325] on div "Add Field" at bounding box center [235, 333] width 51 height 17
click at [258, 336] on div "Add Field" at bounding box center [235, 333] width 51 height 17
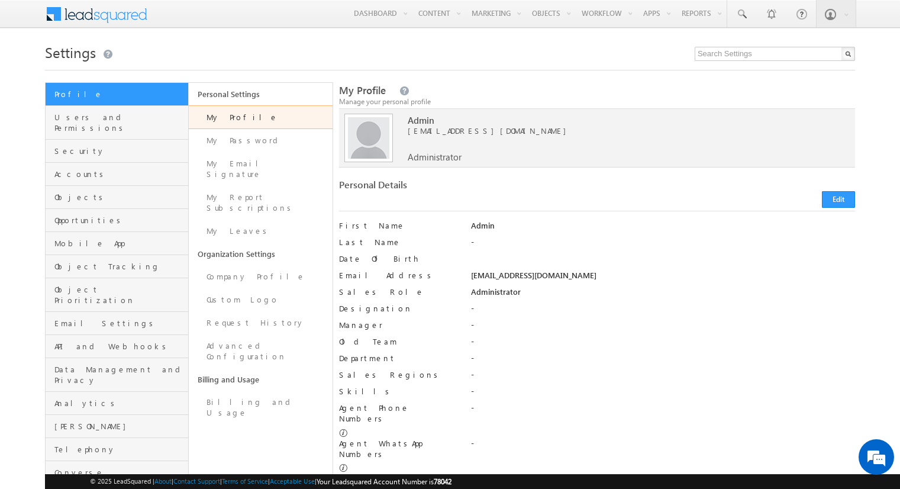
scroll to position [139, 0]
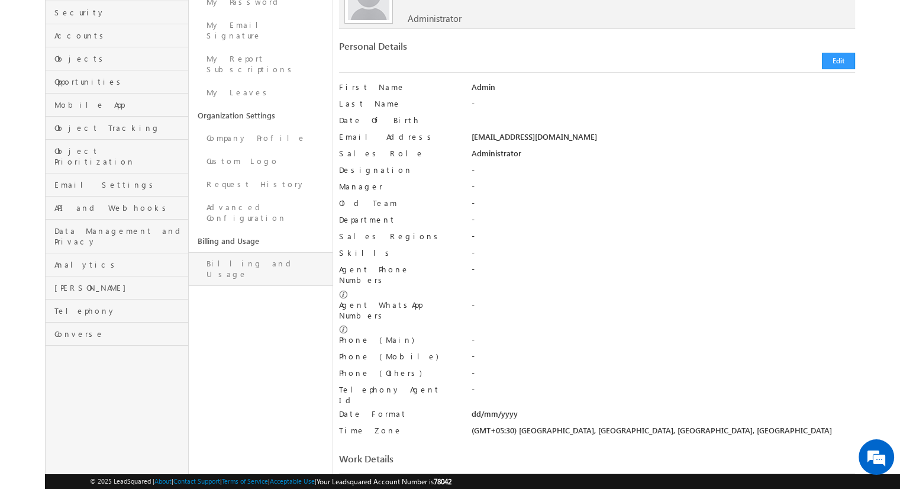
click at [238, 252] on link "Billing and Usage" at bounding box center [260, 269] width 143 height 34
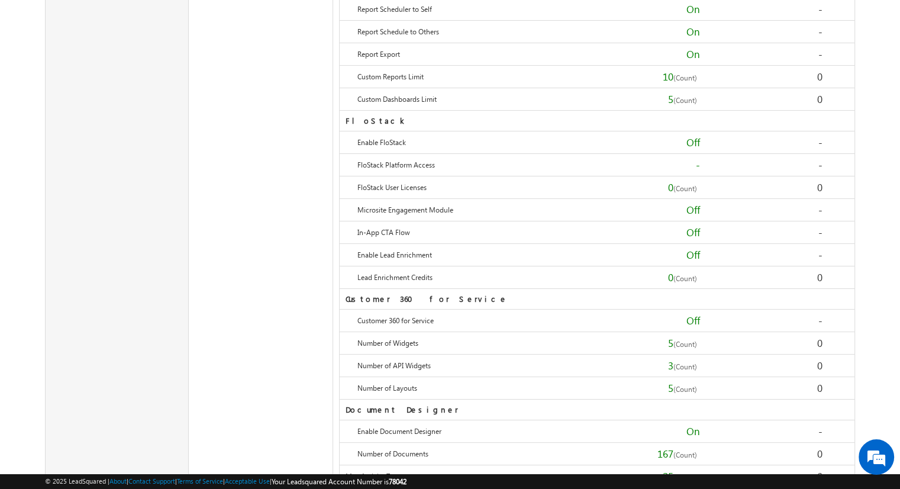
scroll to position [4761, 0]
